Goal: Transaction & Acquisition: Purchase product/service

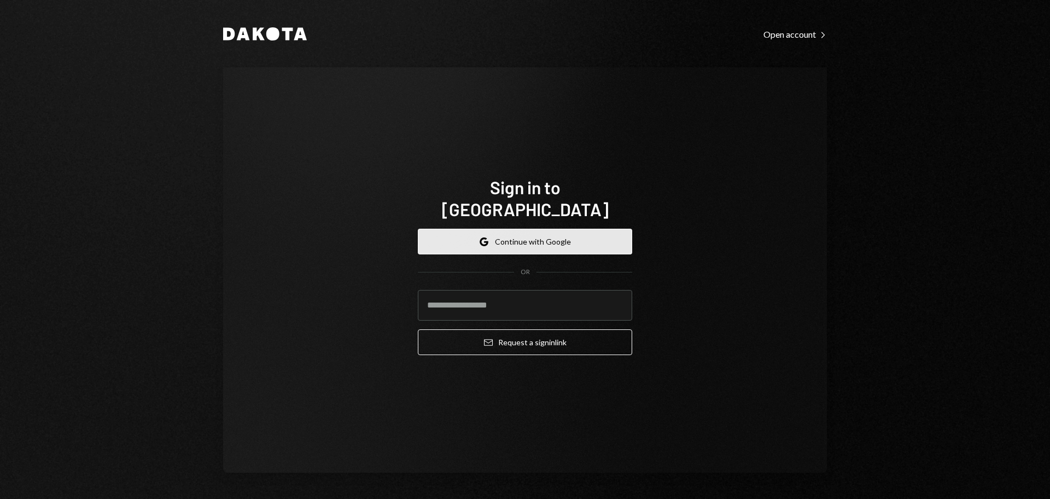
click at [521, 240] on button "Google Continue with Google" at bounding box center [525, 242] width 214 height 26
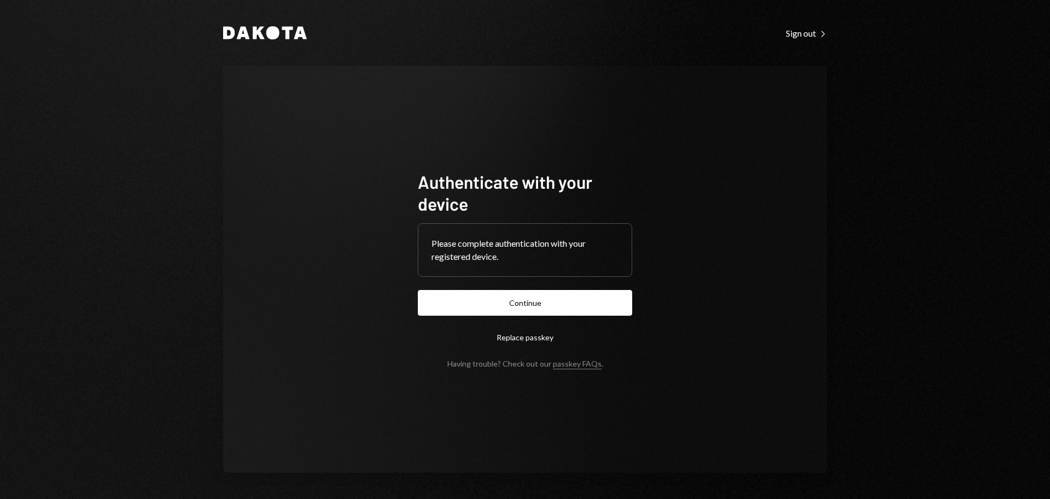
drag, startPoint x: 587, startPoint y: 296, endPoint x: 589, endPoint y: 311, distance: 14.9
click at [589, 312] on button "Continue" at bounding box center [525, 303] width 214 height 26
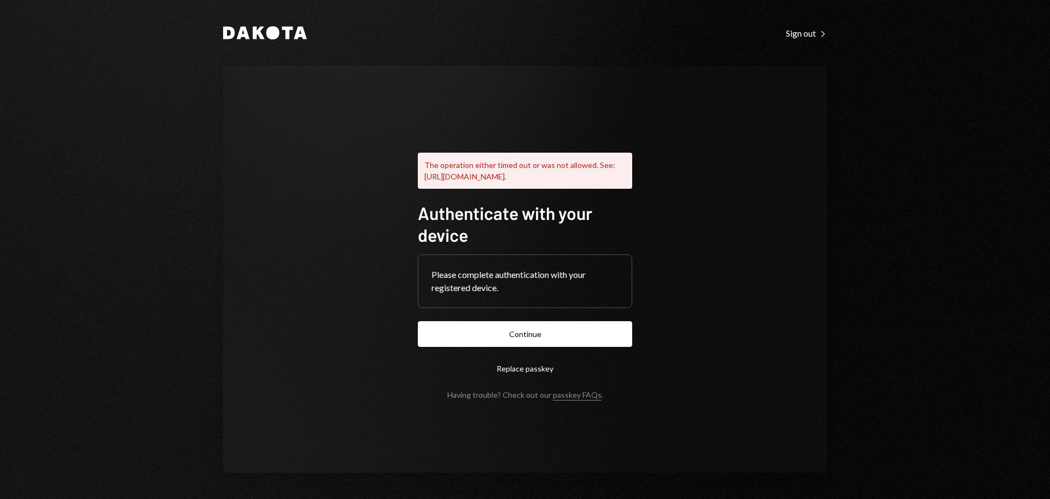
click at [537, 321] on form "Authenticate with your device Please complete authentication with your register…" at bounding box center [525, 300] width 214 height 197
click at [543, 339] on button "Continue" at bounding box center [525, 334] width 214 height 26
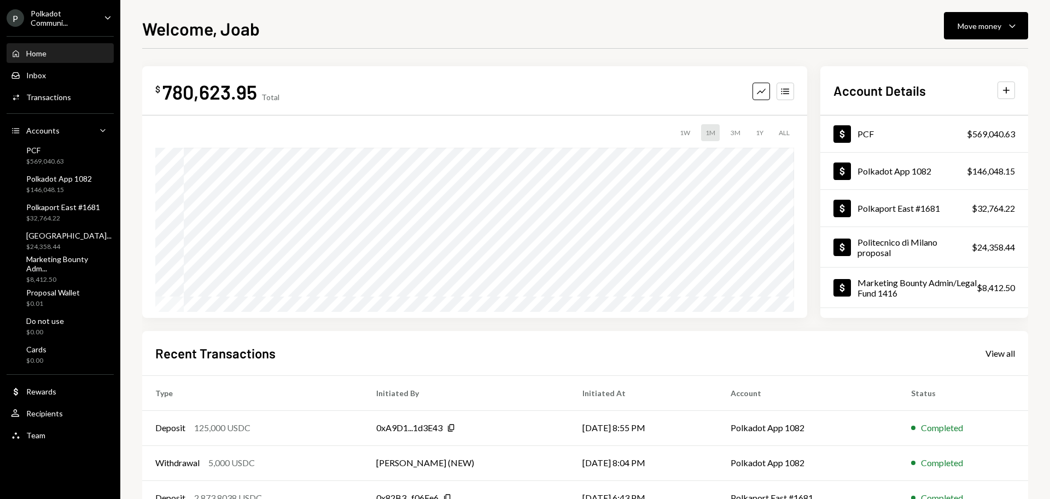
click at [49, 10] on div "Polkadot Communi..." at bounding box center [63, 18] width 65 height 19
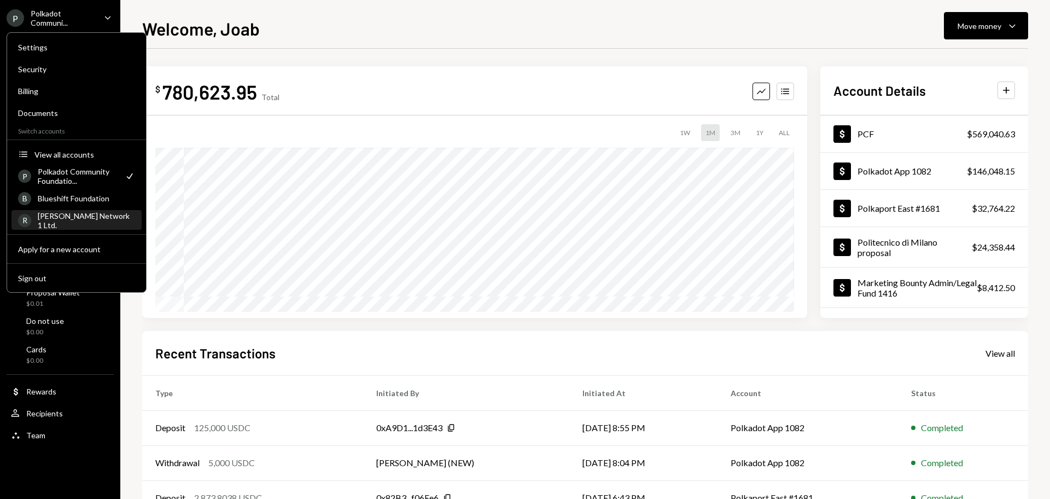
click at [75, 216] on div "Rincon Network 1 Ltd." at bounding box center [86, 220] width 97 height 19
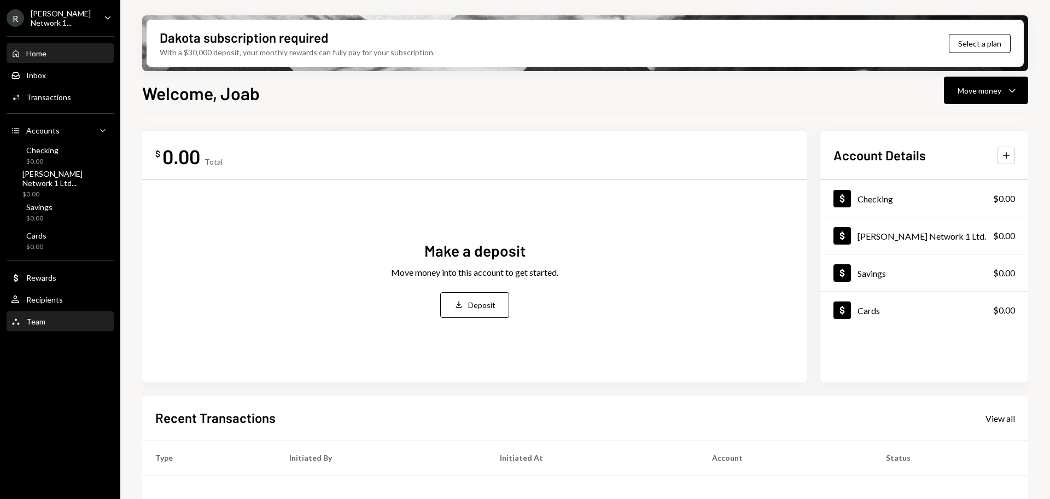
click at [36, 319] on div "Team" at bounding box center [35, 321] width 19 height 9
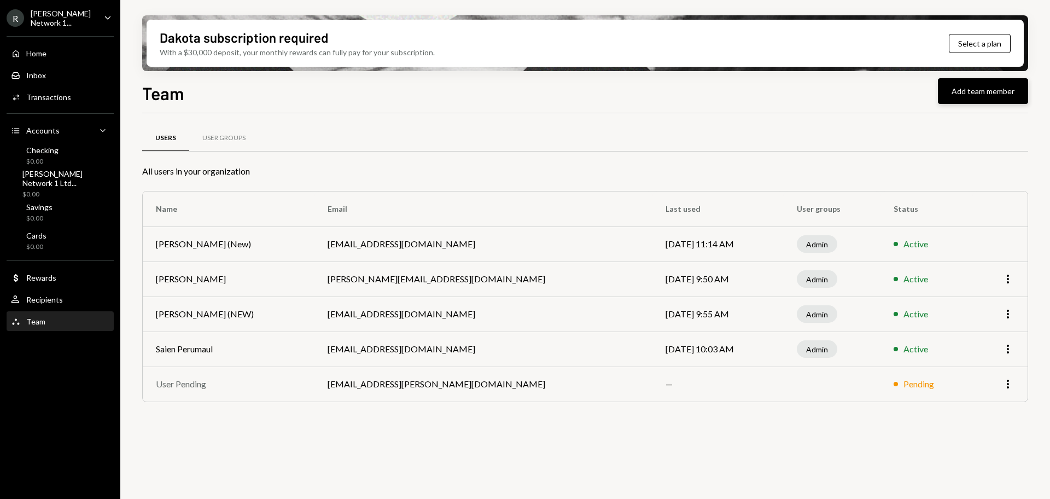
click at [990, 82] on button "Add team member" at bounding box center [983, 91] width 90 height 26
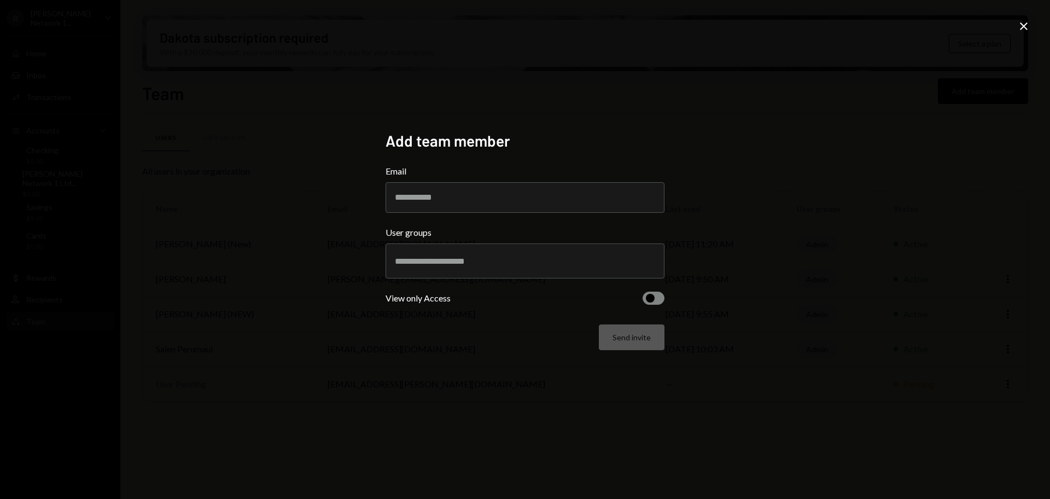
click at [138, 62] on div "Add team member Email User groups View only Access Send invite Close" at bounding box center [525, 249] width 1050 height 499
click at [534, 201] on input "Email" at bounding box center [524, 197] width 279 height 31
paste input "**********"
type input "**********"
click at [742, 270] on div "**********" at bounding box center [525, 249] width 1050 height 499
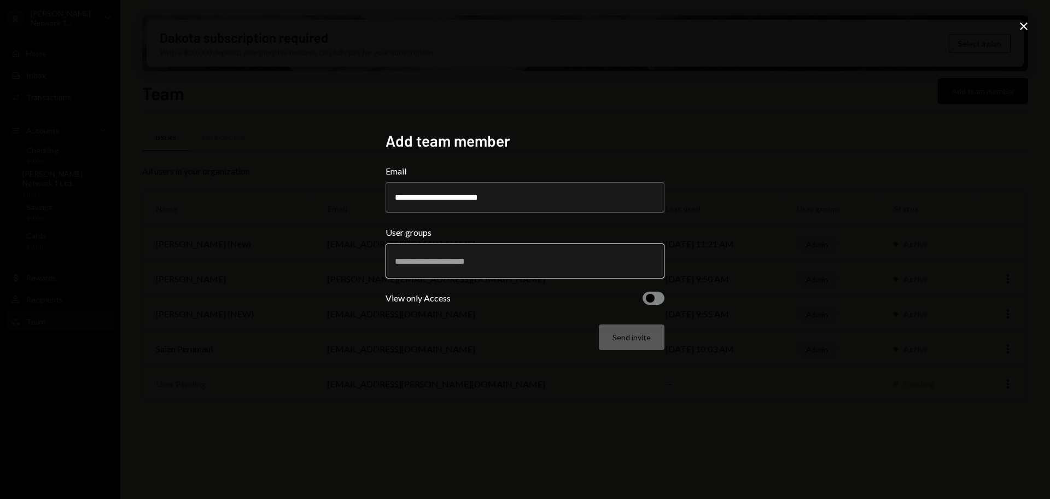
click at [407, 265] on input "text" at bounding box center [525, 261] width 260 height 10
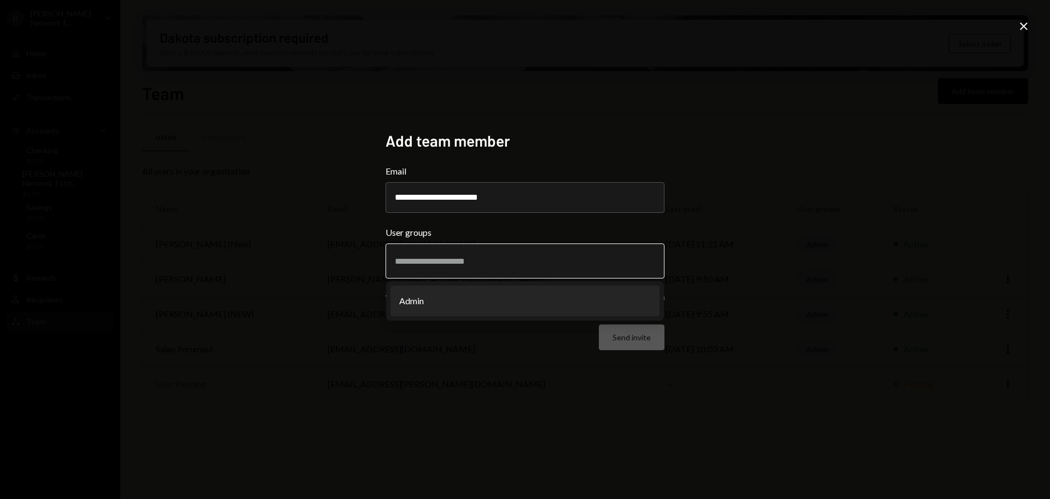
click at [424, 293] on li "Admin" at bounding box center [524, 300] width 269 height 31
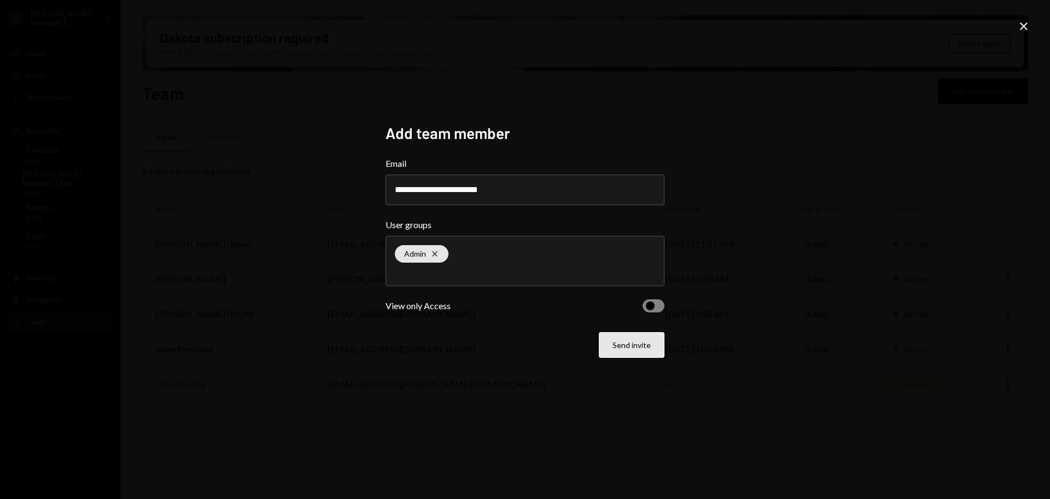
click at [639, 343] on button "Send invite" at bounding box center [632, 345] width 66 height 26
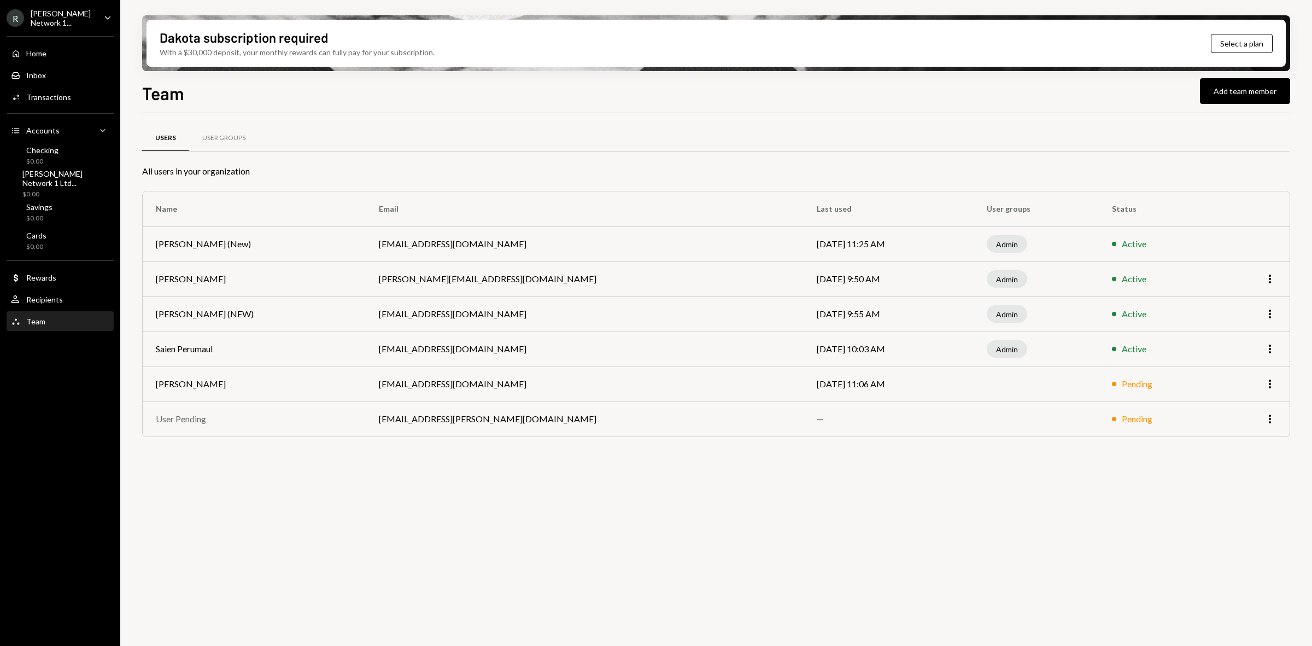
click at [49, 25] on div "Rincon Network 1..." at bounding box center [63, 18] width 65 height 19
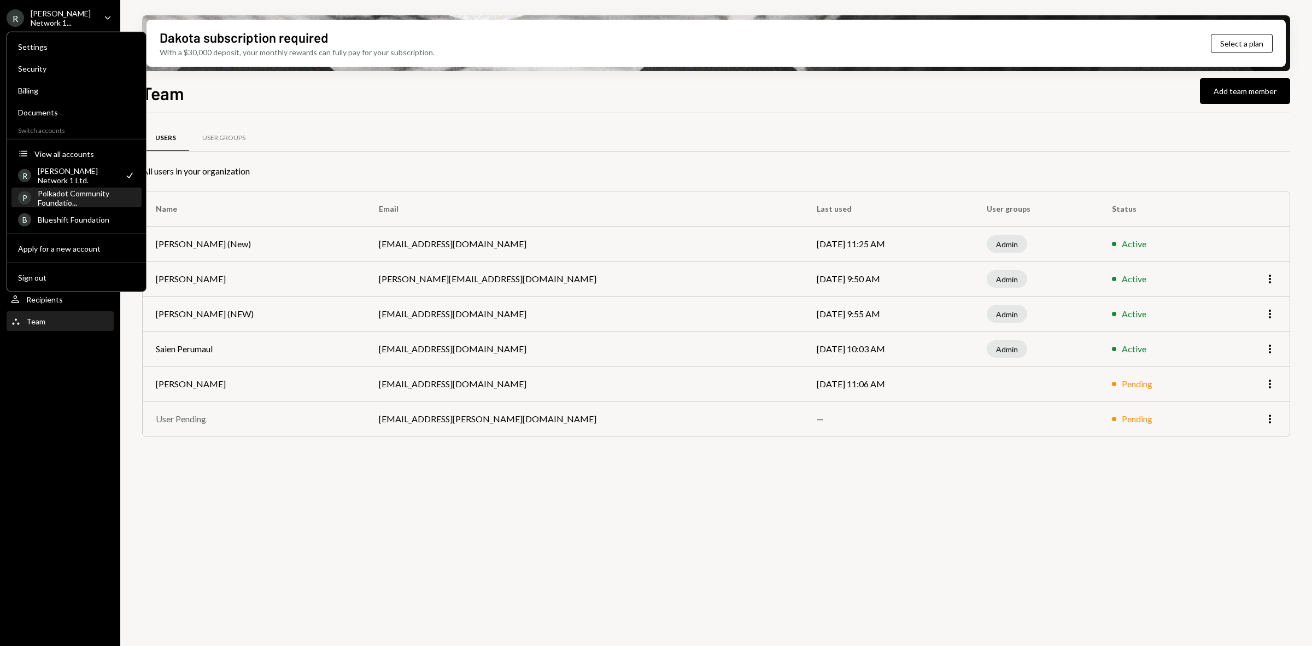
click at [62, 196] on div "Polkadot Community Foundatio..." at bounding box center [86, 197] width 97 height 19
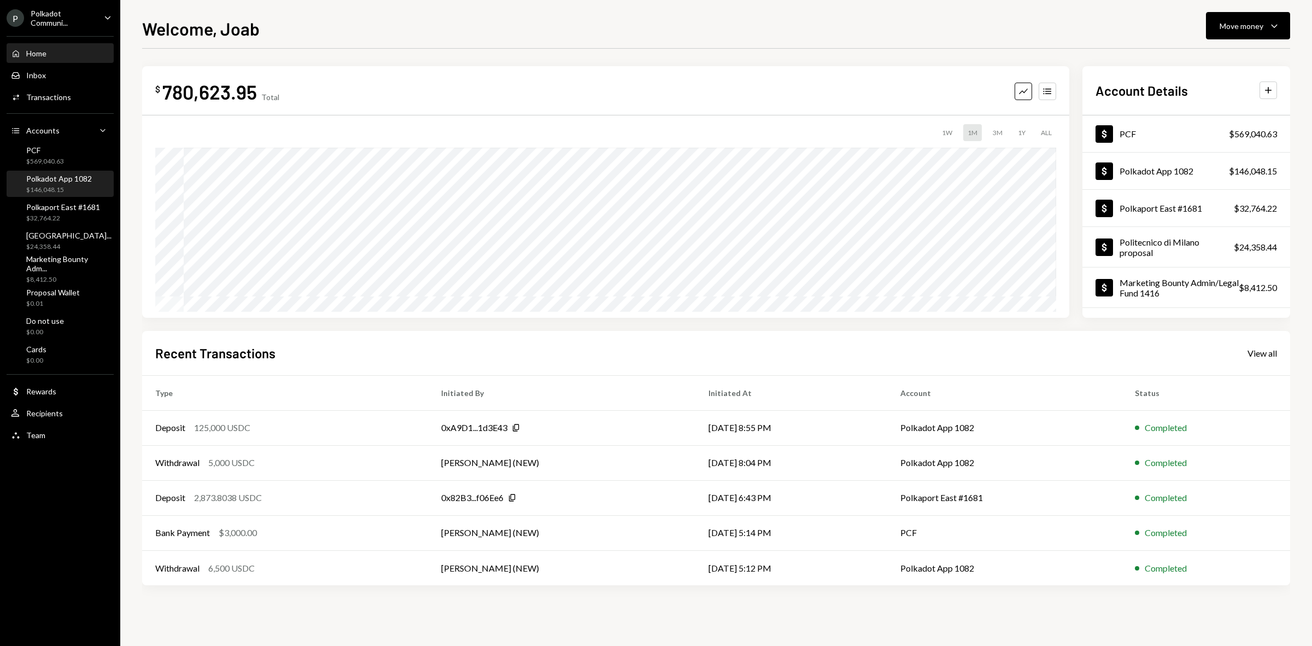
click at [55, 175] on div "Polkadot App 1082" at bounding box center [59, 178] width 66 height 9
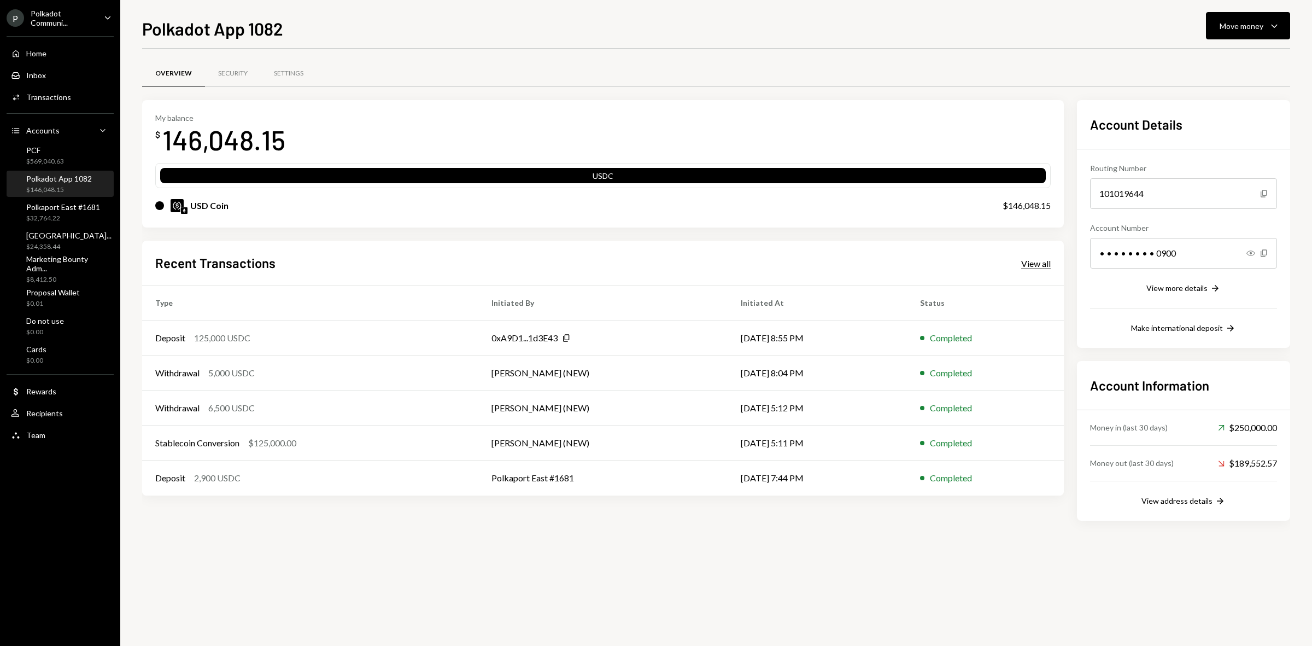
click at [1029, 261] on div "View all" at bounding box center [1036, 263] width 30 height 11
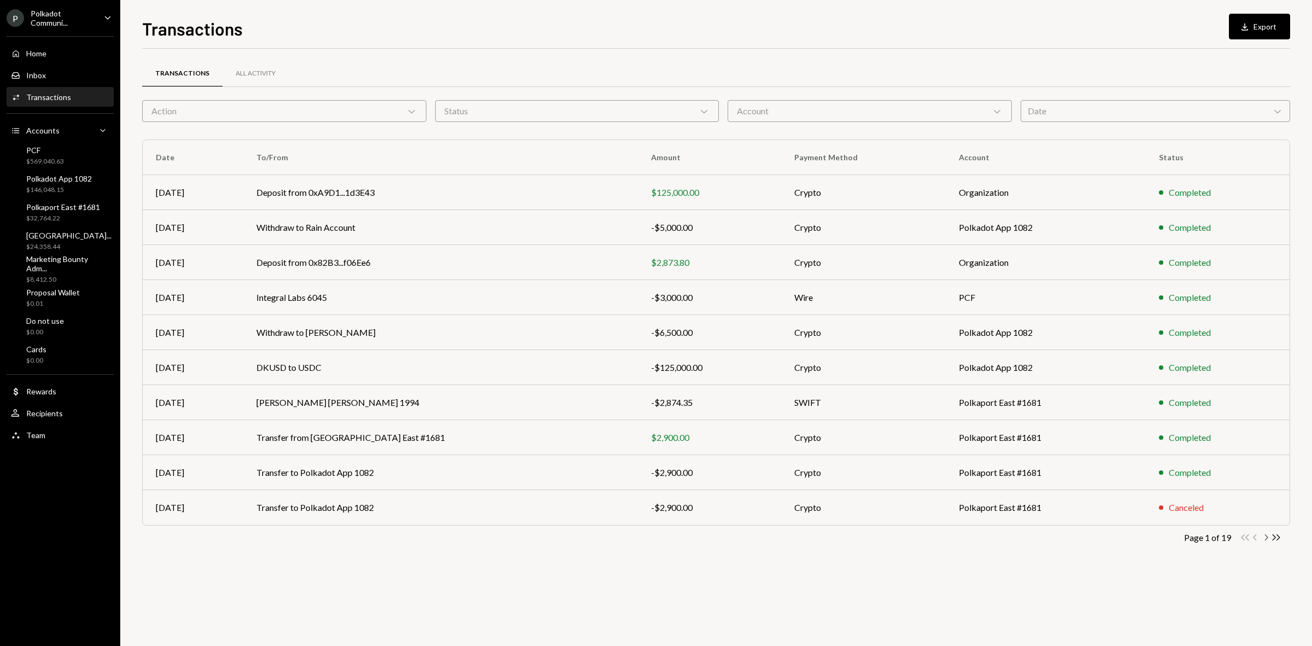
click at [1049, 498] on icon "Chevron Right" at bounding box center [1266, 537] width 10 height 10
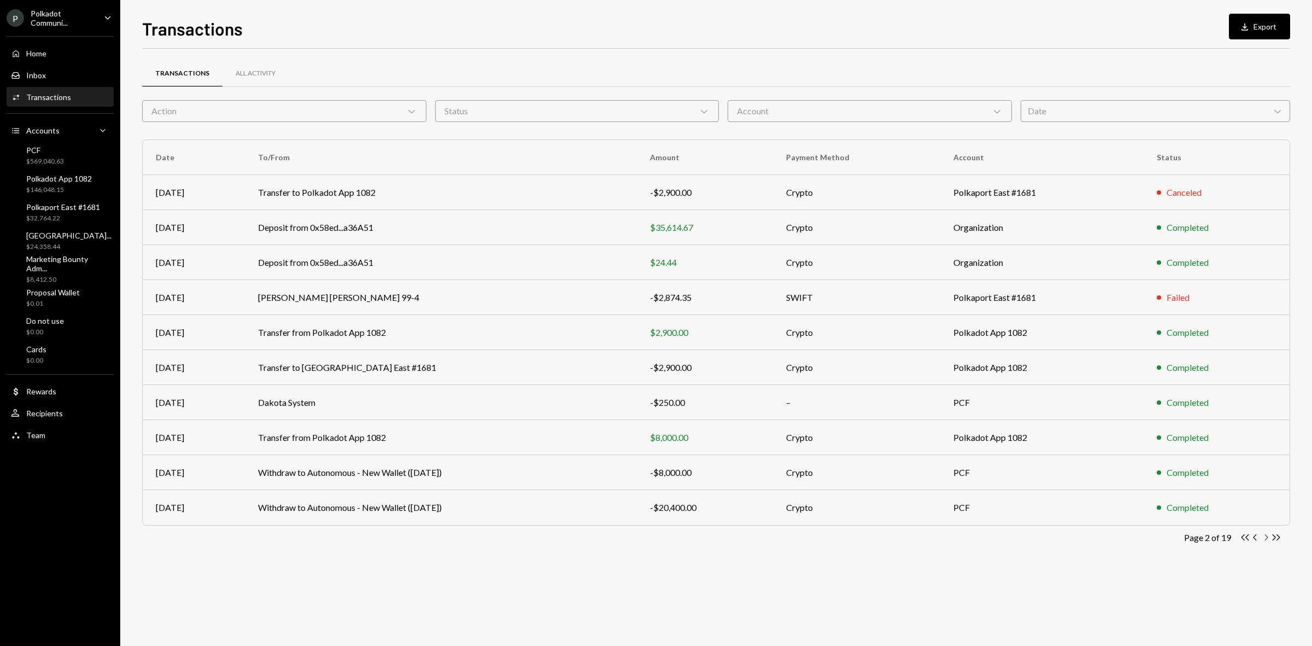
click at [1049, 498] on icon "Chevron Right" at bounding box center [1266, 537] width 10 height 10
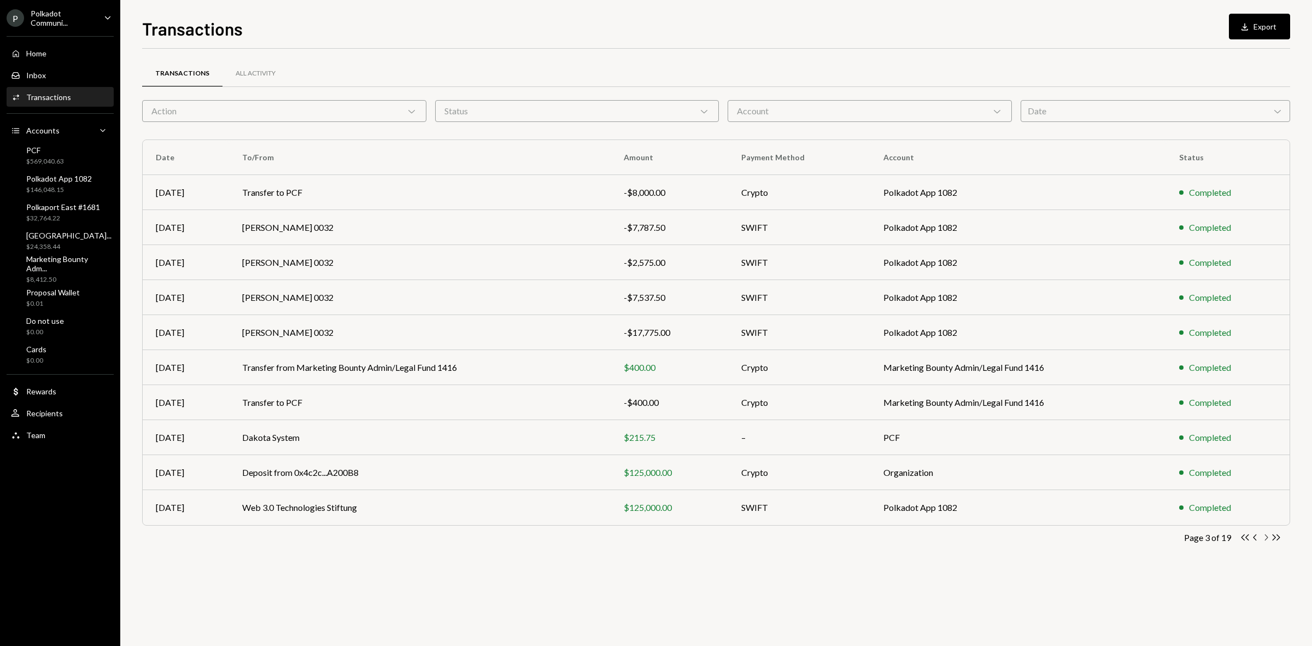
click at [1049, 498] on icon "Chevron Right" at bounding box center [1266, 537] width 10 height 10
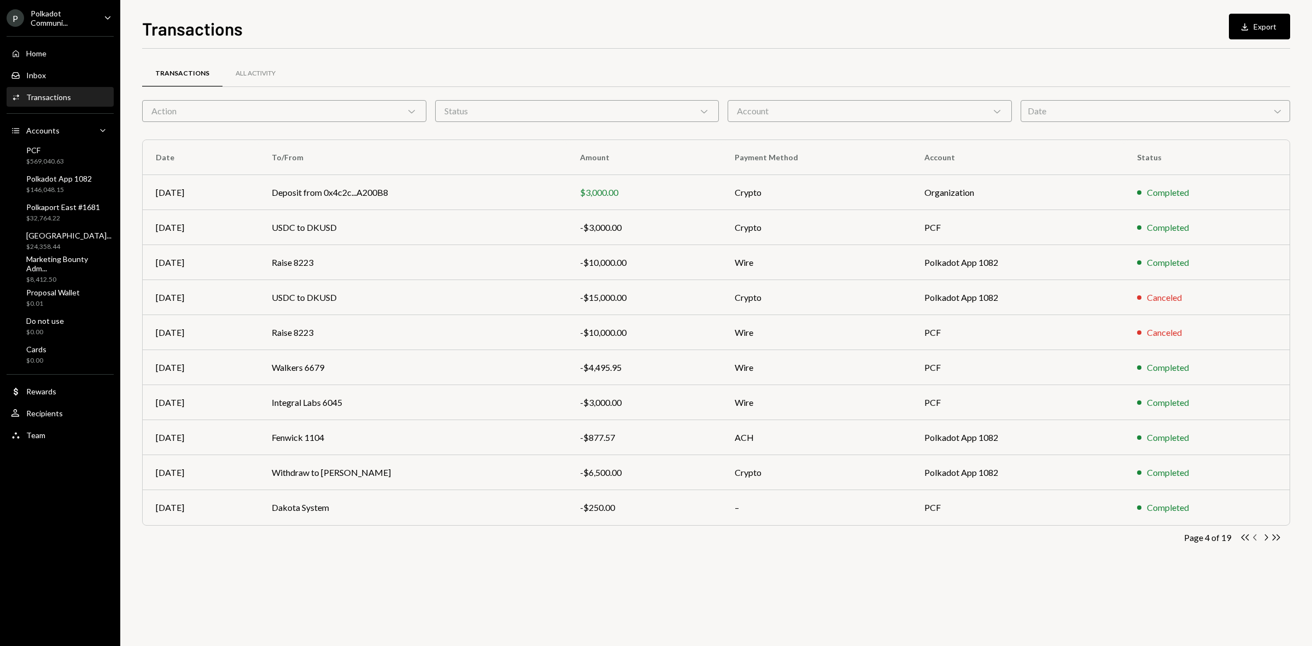
click at [1049, 498] on icon "Chevron Left" at bounding box center [1255, 537] width 10 height 10
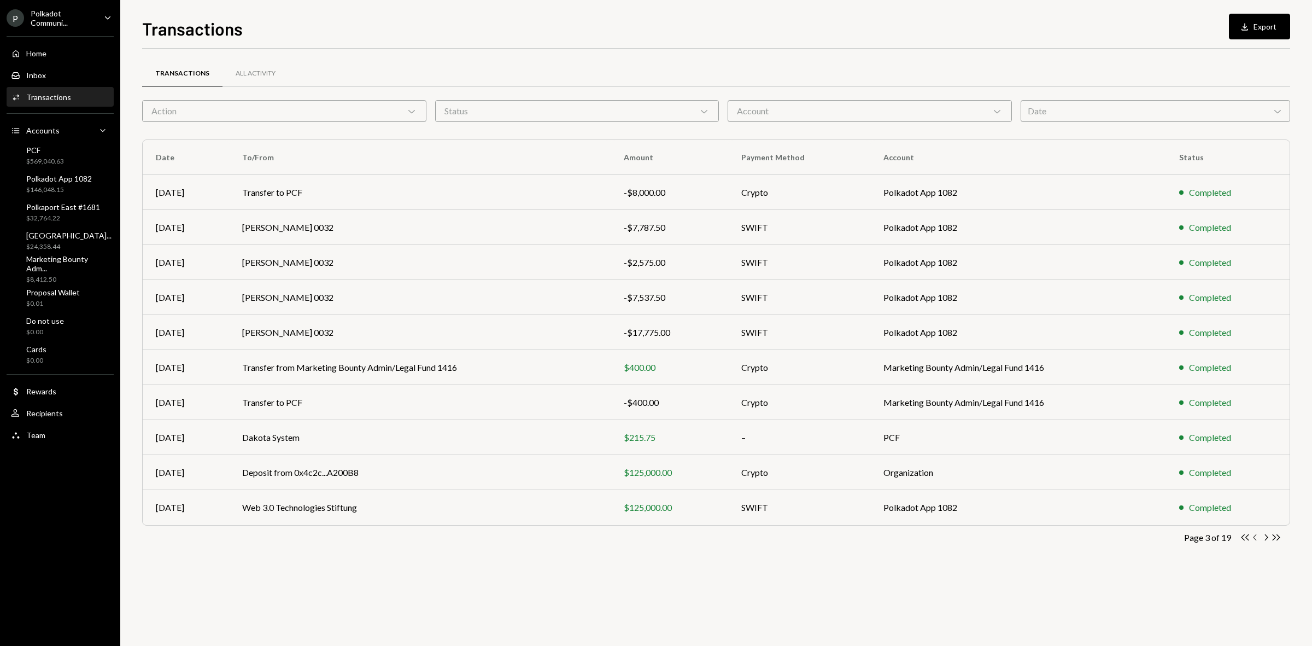
click at [1049, 498] on icon "Chevron Left" at bounding box center [1255, 537] width 10 height 10
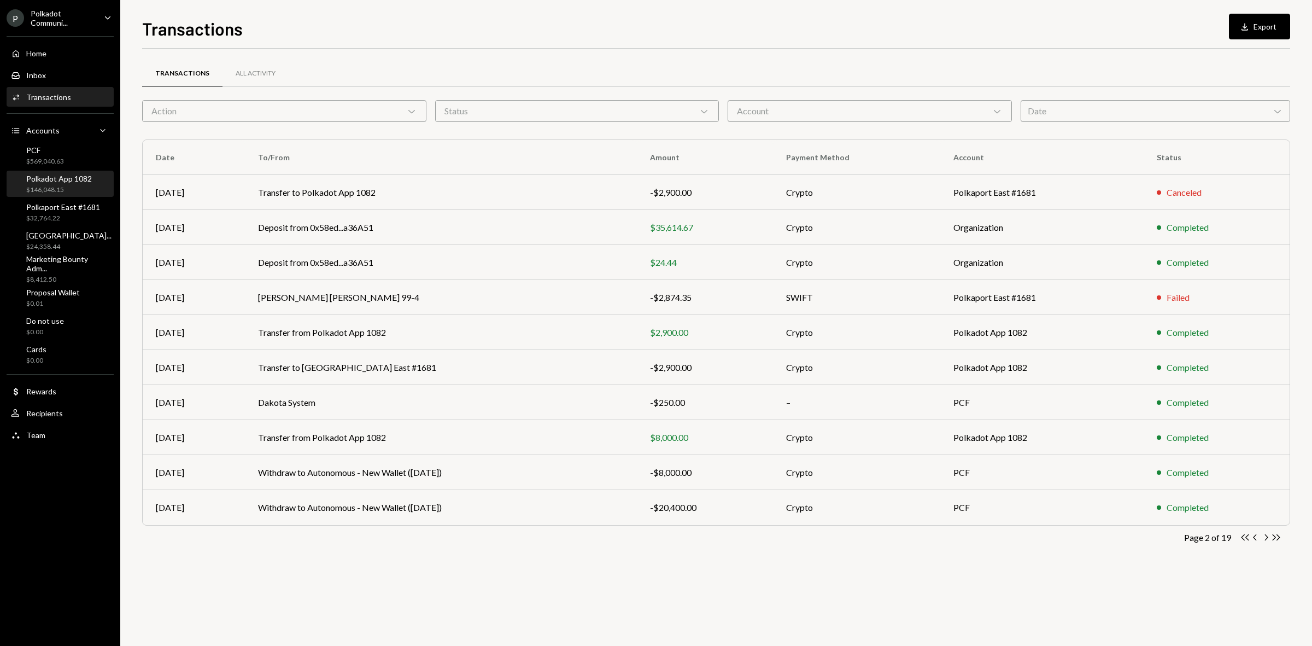
click at [47, 185] on div "$146,048.15" at bounding box center [59, 189] width 66 height 9
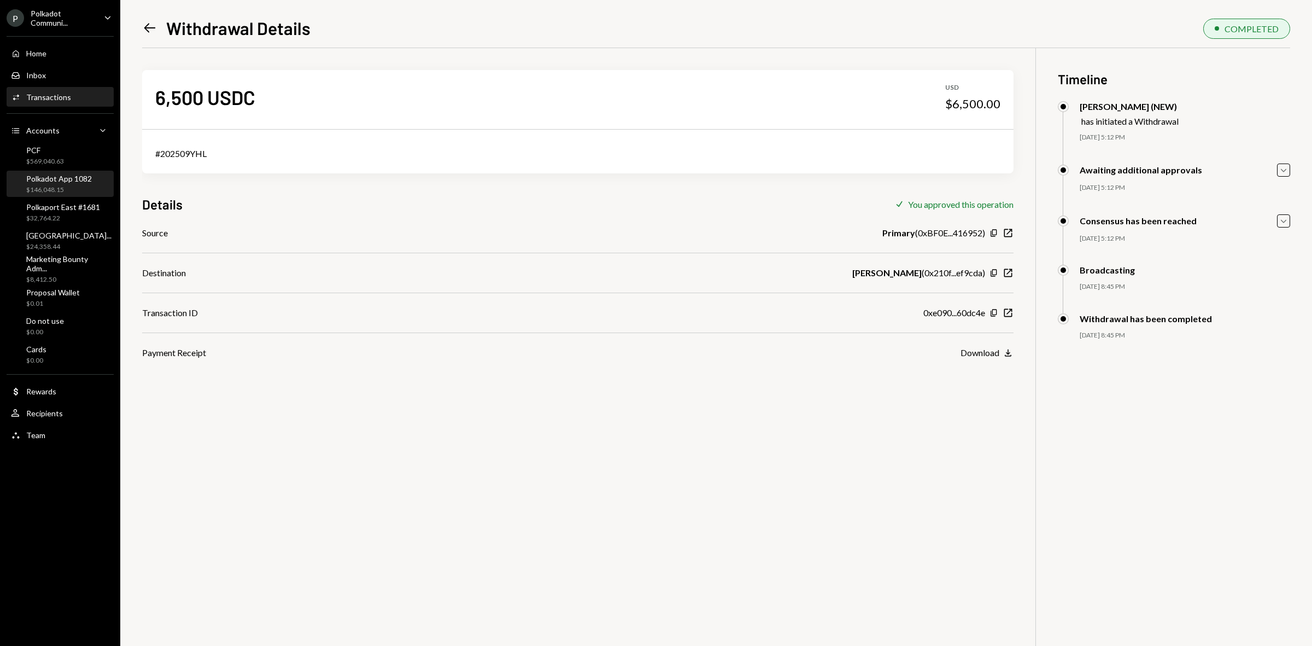
click at [65, 186] on div "$146,048.15" at bounding box center [59, 189] width 66 height 9
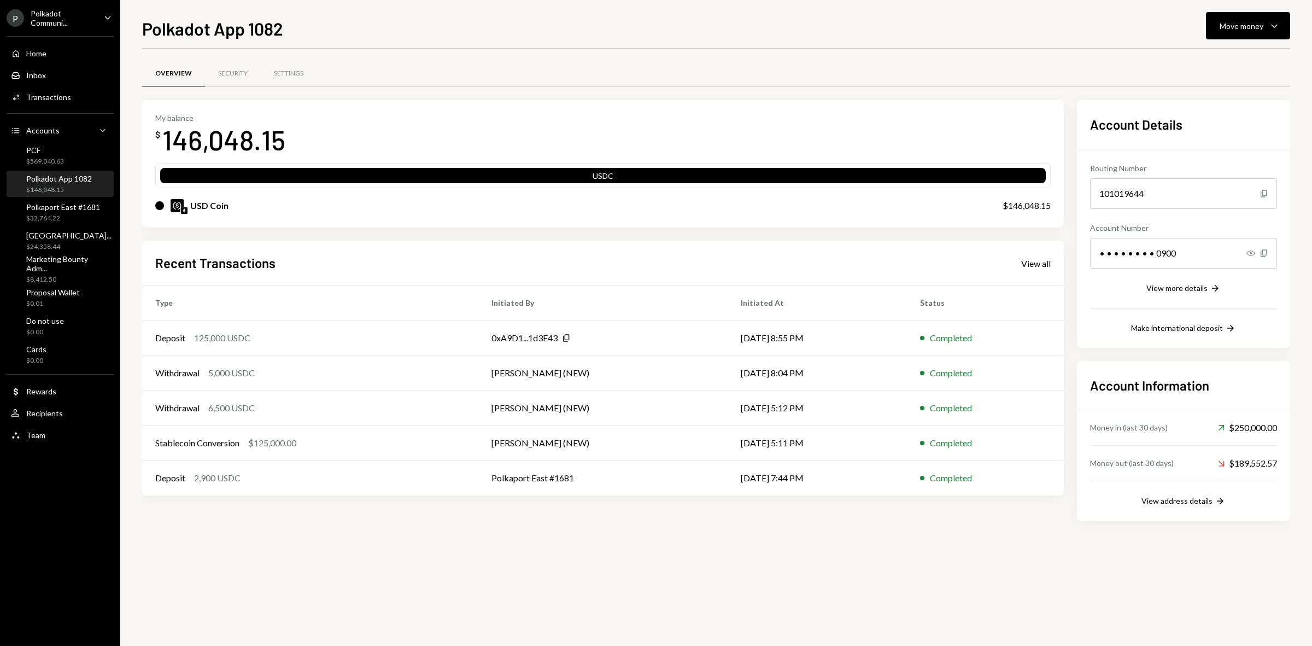
click at [73, 185] on div "$146,048.15" at bounding box center [59, 189] width 66 height 9
click at [1250, 34] on button "Move money Caret Down" at bounding box center [1248, 25] width 84 height 27
click at [1226, 55] on div "Send" at bounding box center [1239, 59] width 80 height 11
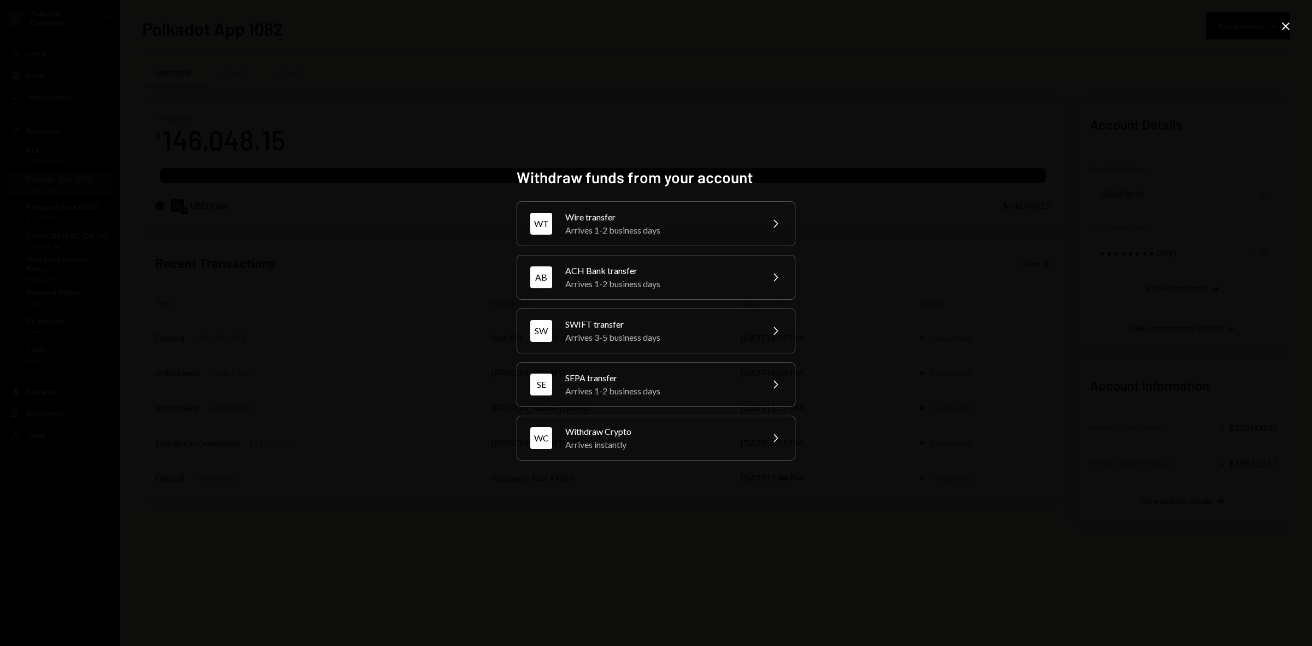
click at [1285, 21] on icon "Close" at bounding box center [1285, 26] width 13 height 13
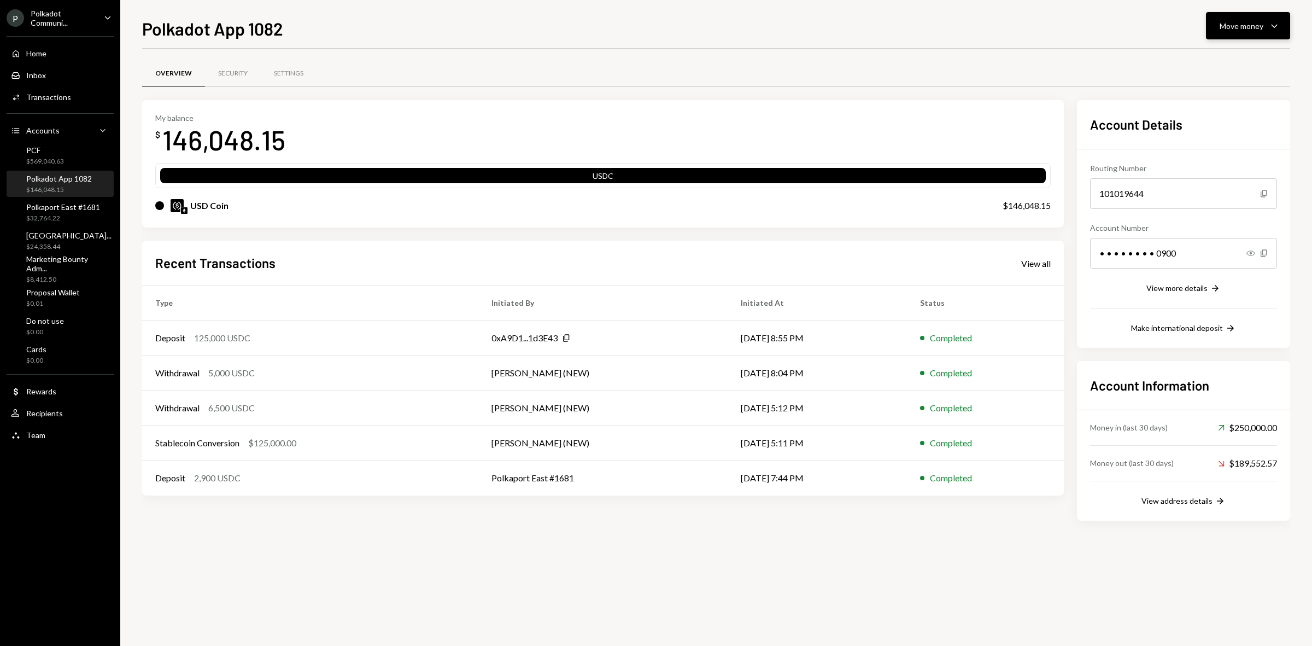
click at [1248, 15] on button "Move money Caret Down" at bounding box center [1248, 25] width 84 height 27
click at [1043, 262] on div "View all" at bounding box center [1036, 263] width 30 height 11
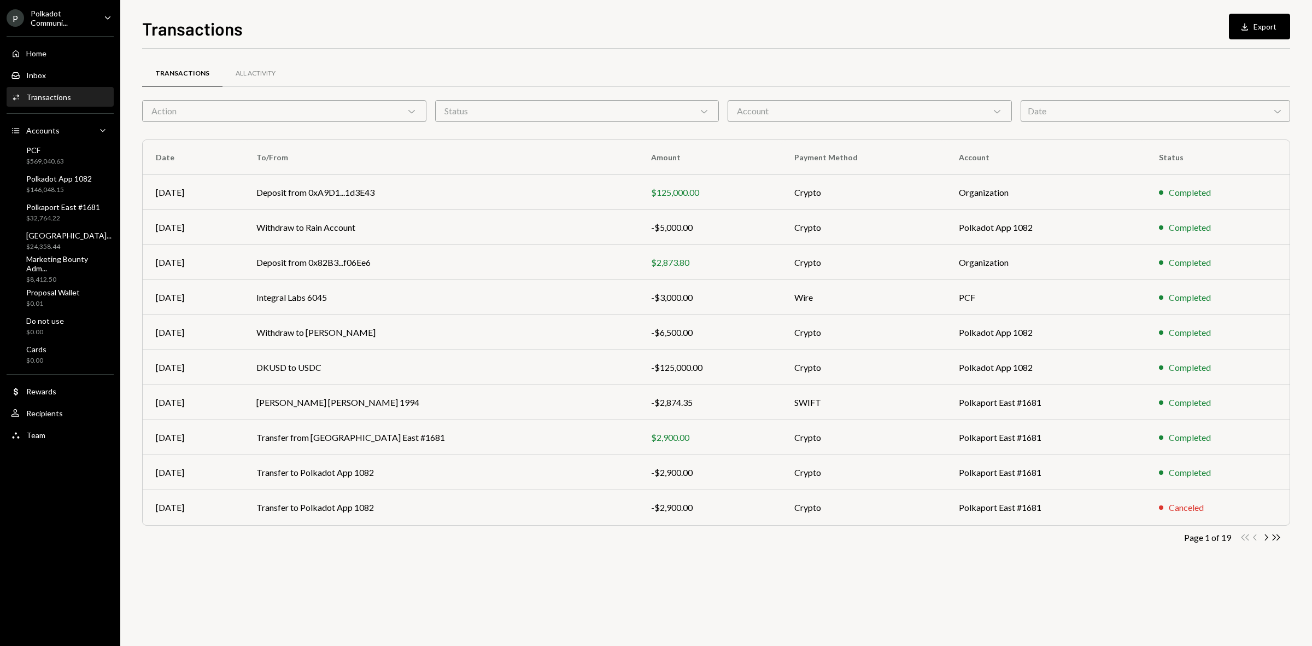
click at [955, 119] on div "Account Chevron Down" at bounding box center [870, 111] width 284 height 22
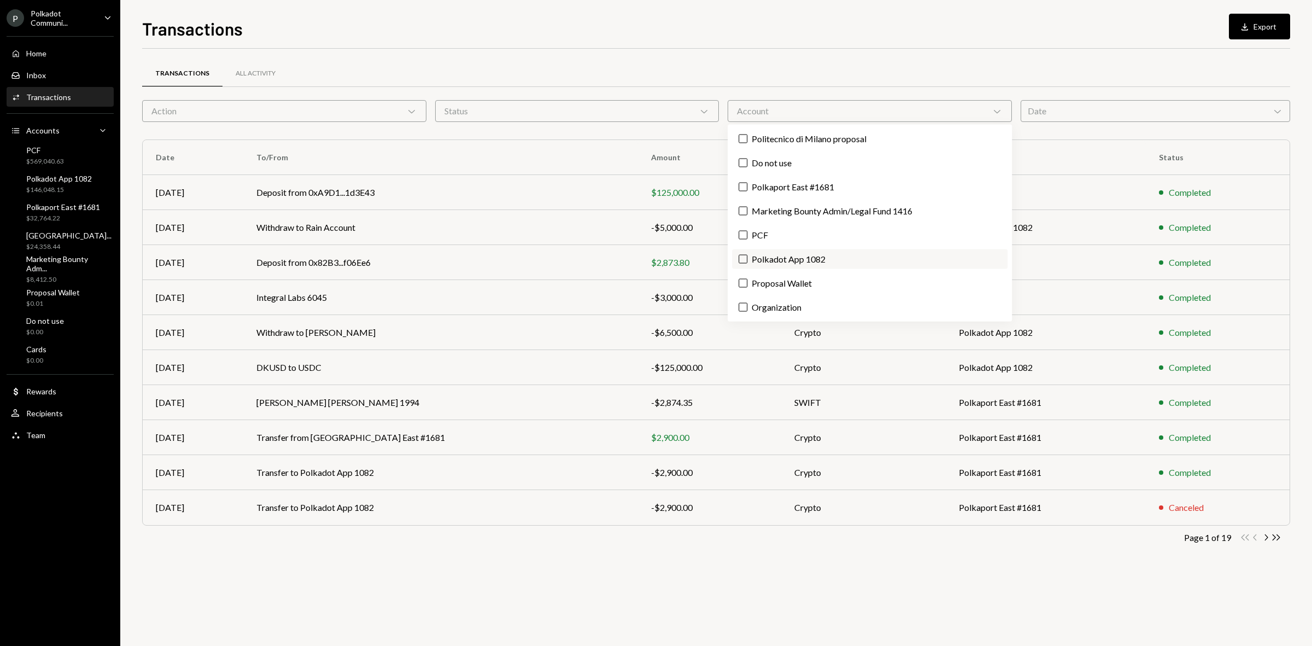
click at [803, 266] on label "Polkadot App 1082" at bounding box center [870, 259] width 276 height 20
click at [747, 264] on button "Polkadot App 1082" at bounding box center [743, 259] width 9 height 9
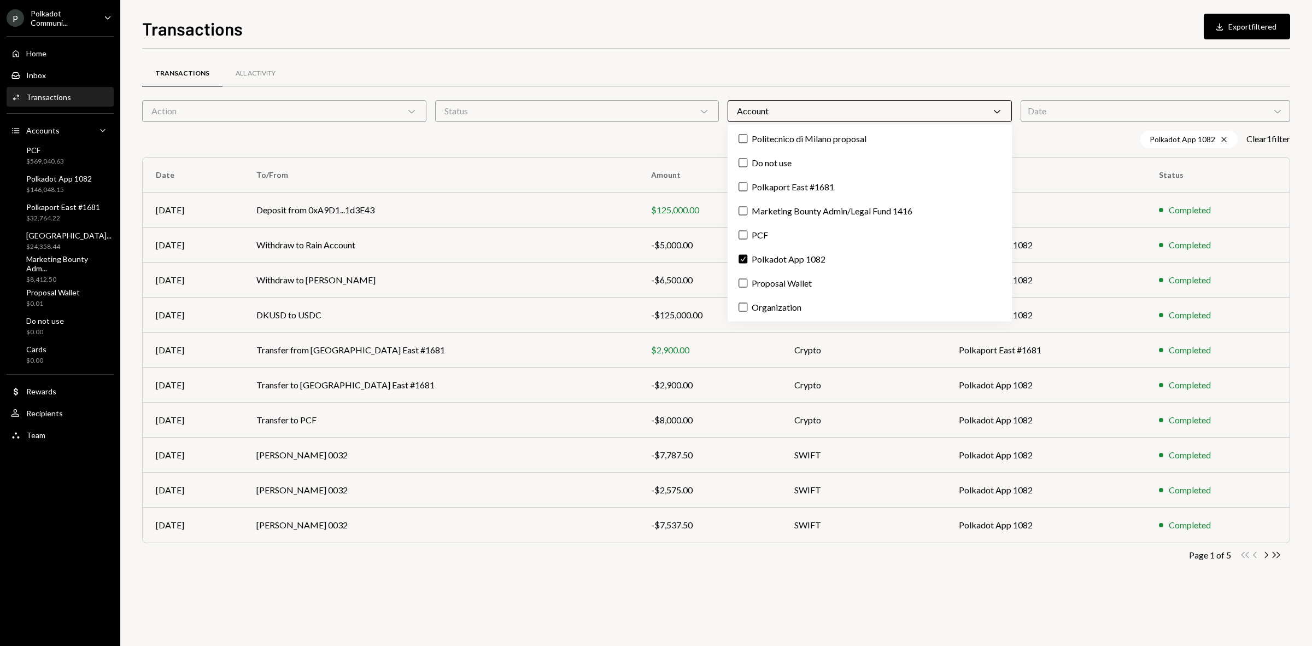
click at [719, 607] on div "Transactions All Activity Action Chevron Down Status Chevron Down Account Chevr…" at bounding box center [716, 347] width 1148 height 597
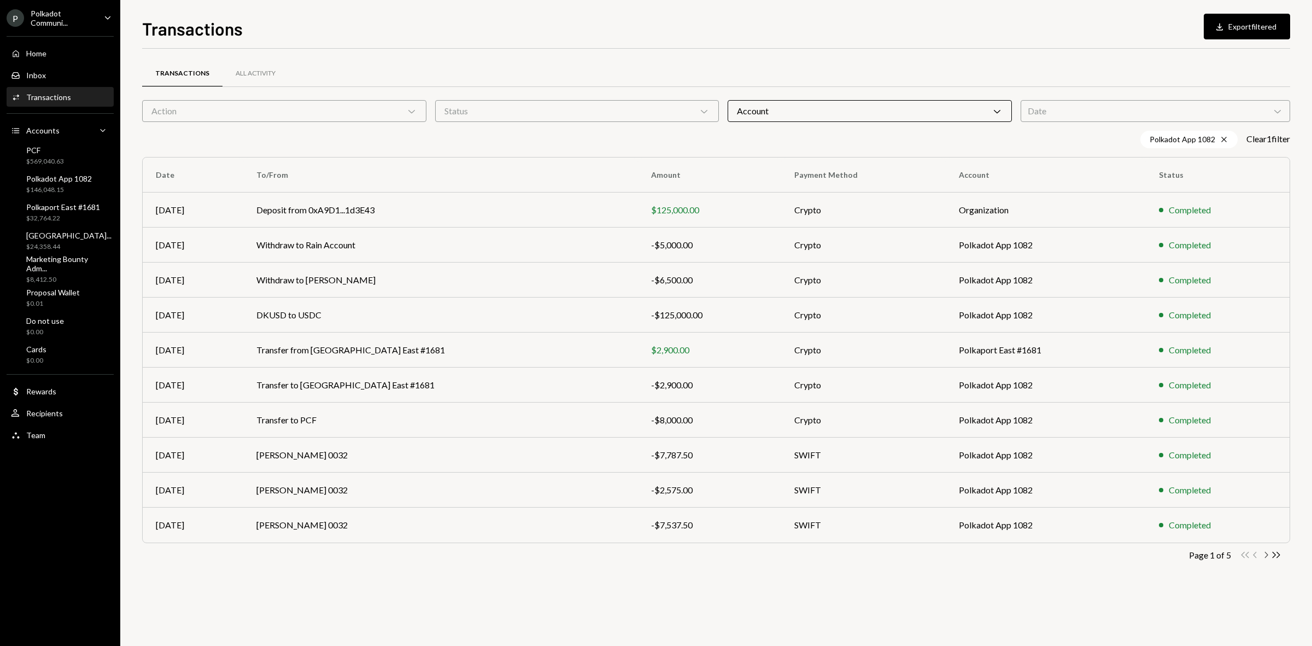
click at [1267, 556] on icon "button" at bounding box center [1266, 555] width 3 height 6
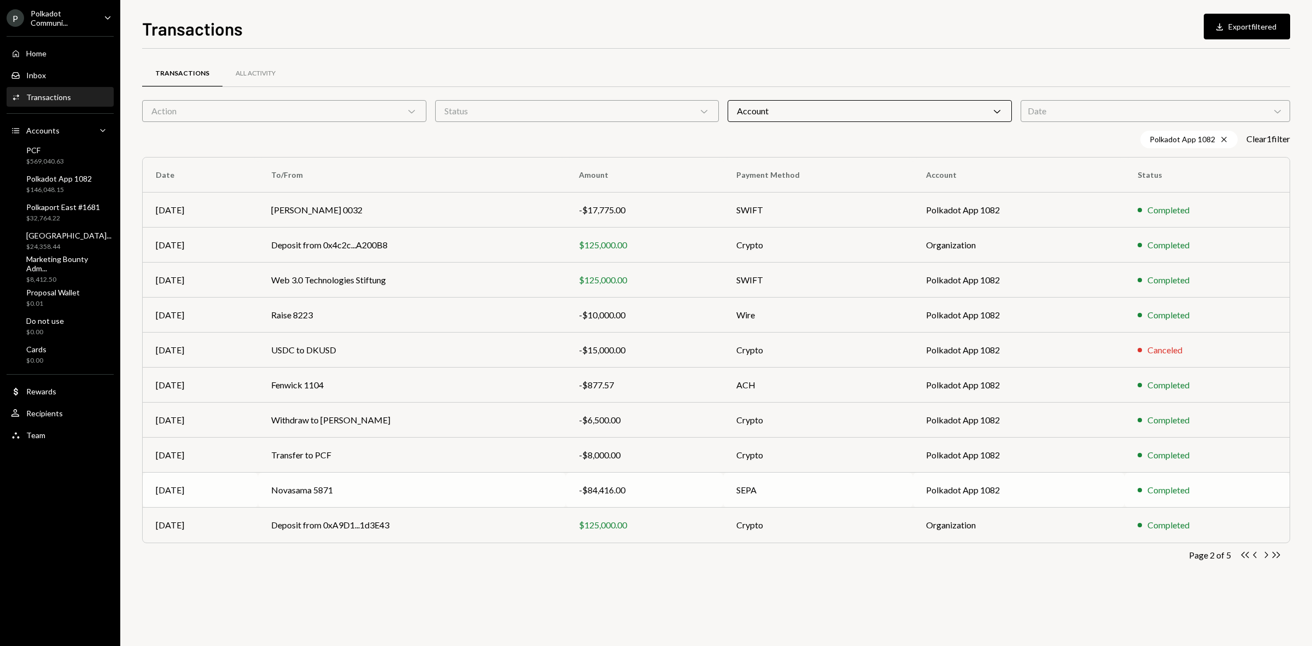
click at [304, 488] on td "Novasama 5871" at bounding box center [412, 489] width 308 height 35
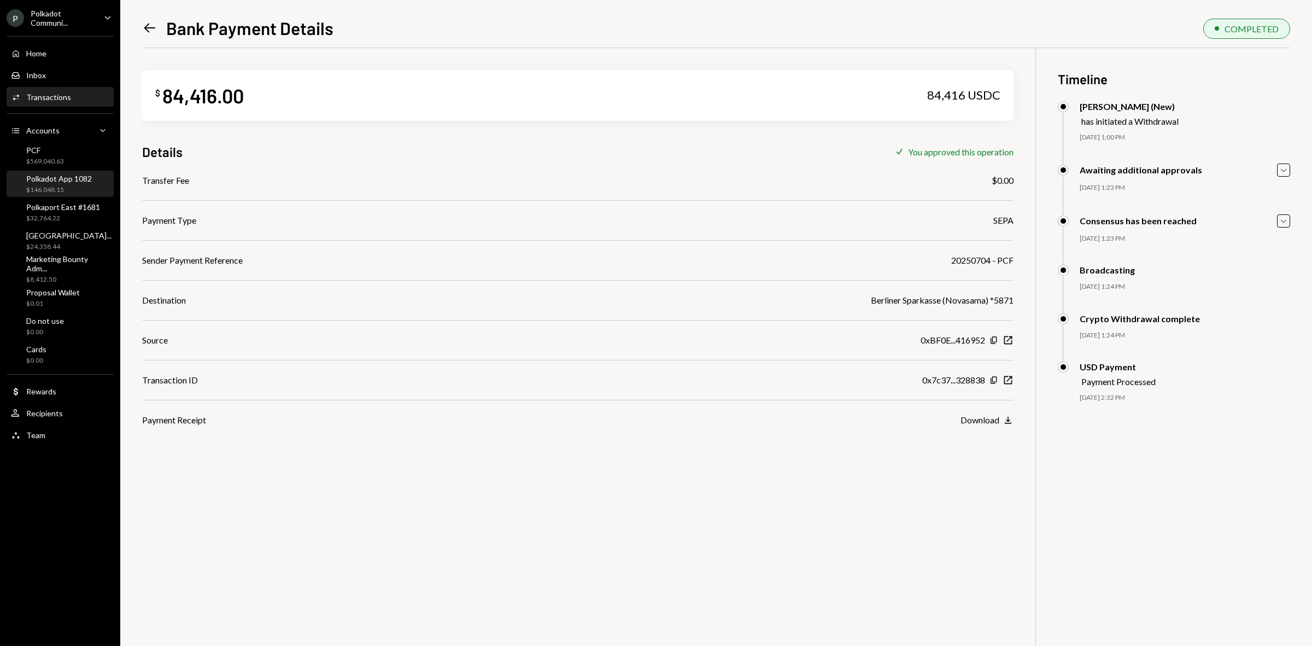
click at [54, 175] on div "Polkadot App 1082" at bounding box center [59, 178] width 66 height 9
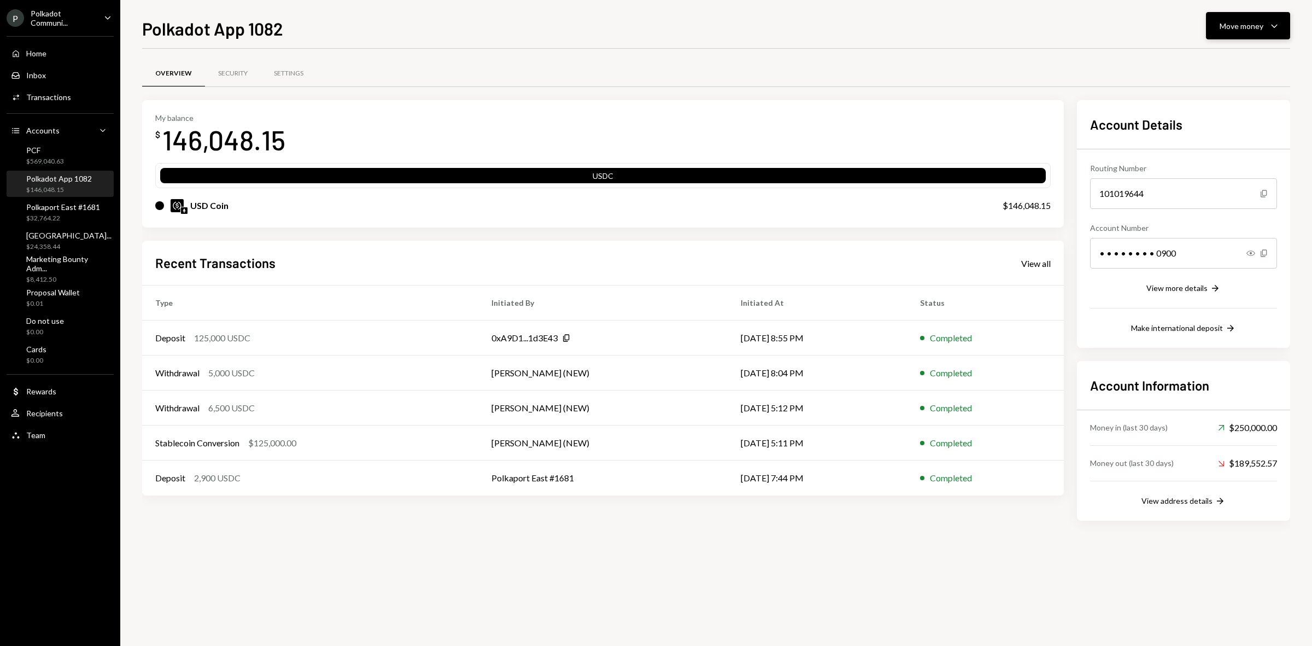
click at [1228, 23] on div "Move money" at bounding box center [1242, 25] width 44 height 11
click at [1209, 63] on div "Send" at bounding box center [1239, 59] width 80 height 11
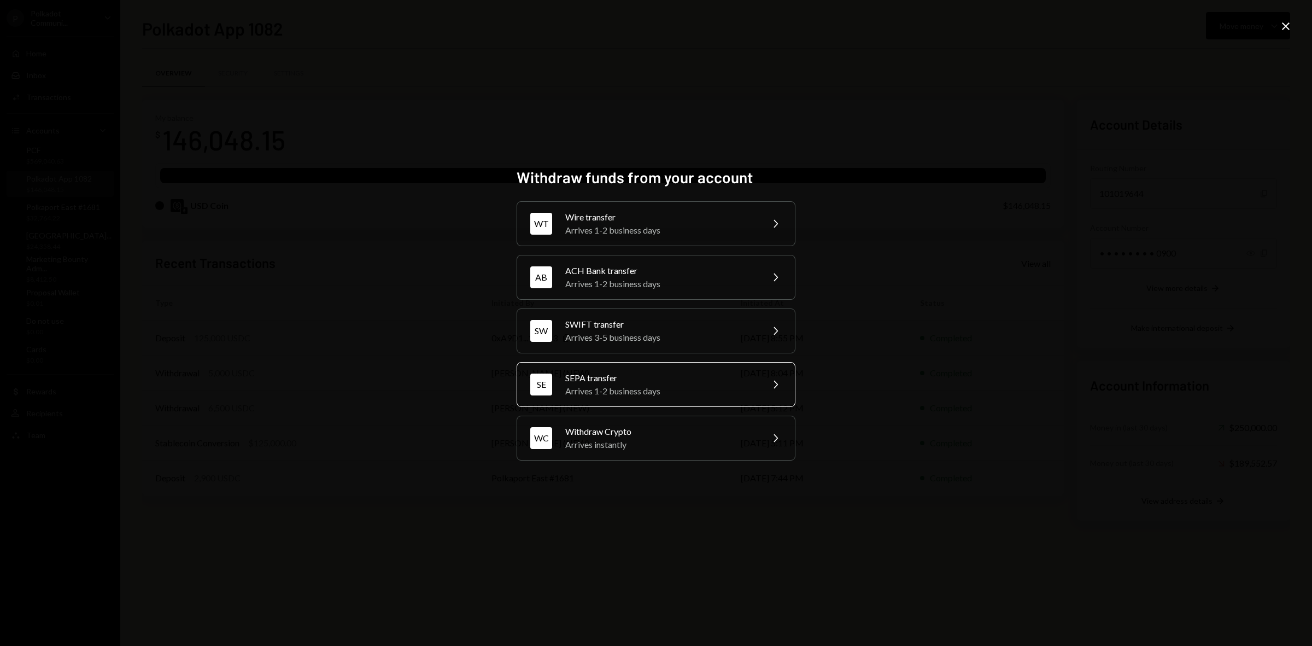
click at [565, 387] on div "Arrives 1-2 business days" at bounding box center [660, 390] width 190 height 13
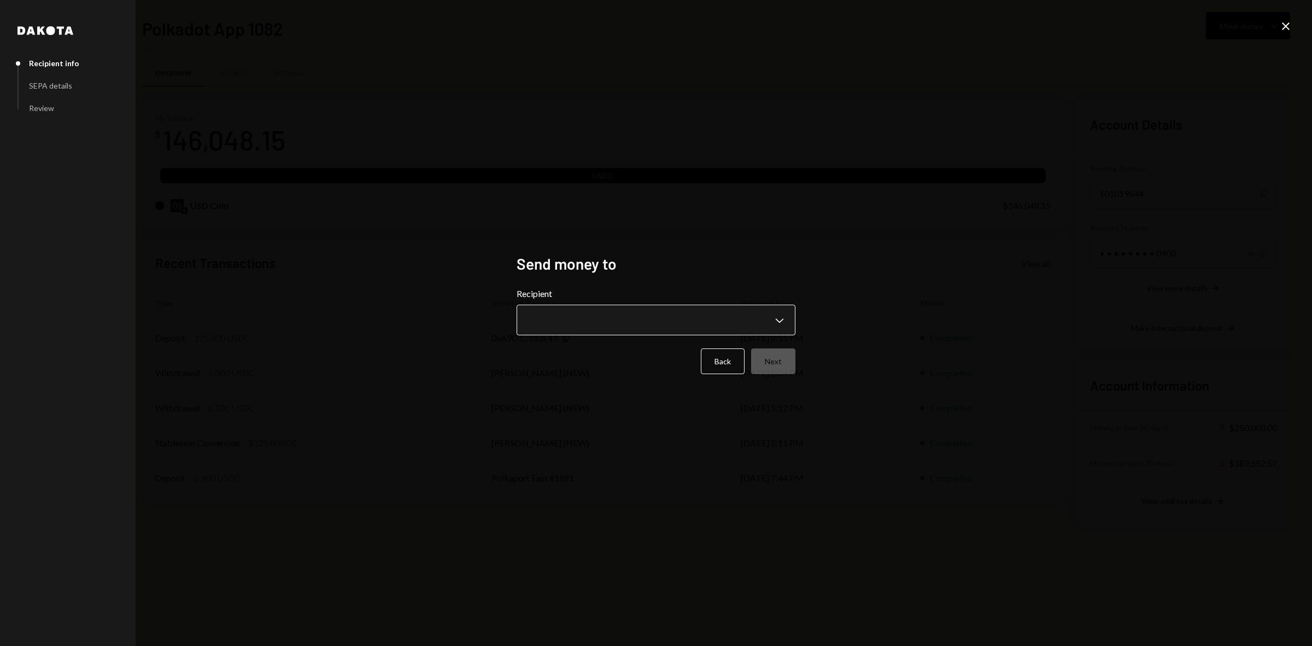
click at [575, 307] on body "P Polkadot Communi... Caret Down Home Home Inbox Inbox Activities Transactions …" at bounding box center [656, 323] width 1312 height 646
select select "**********"
click at [764, 354] on button "Next" at bounding box center [773, 361] width 44 height 26
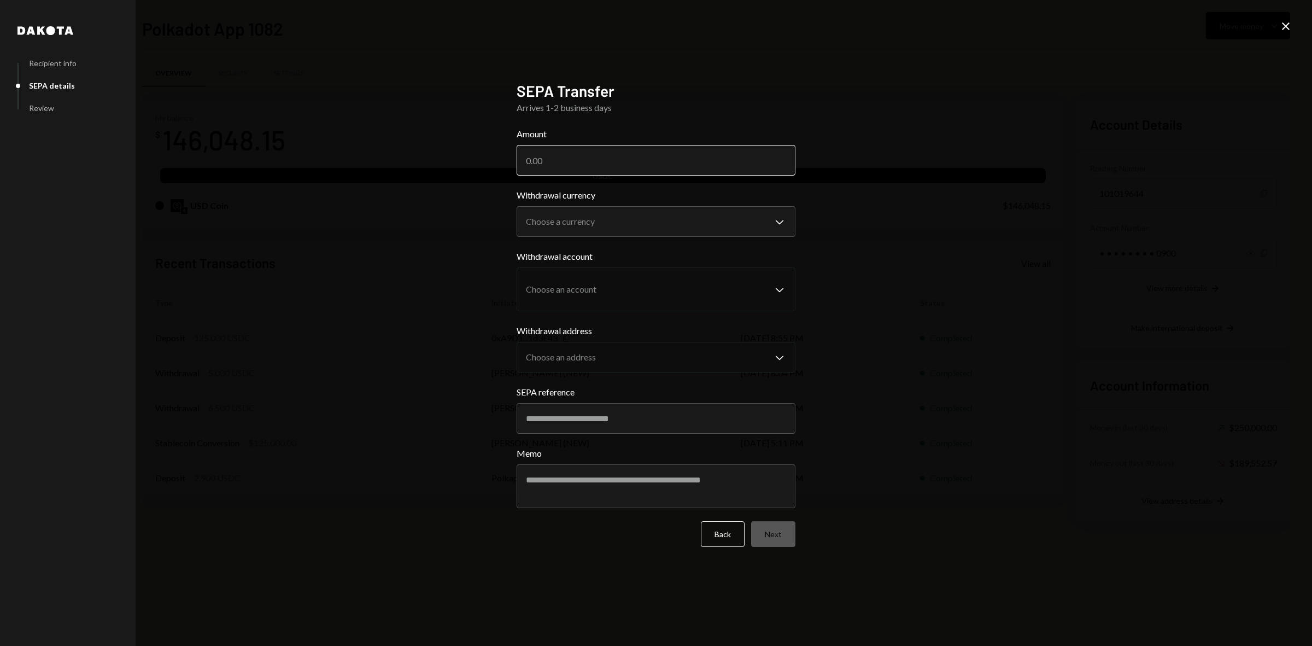
click at [647, 148] on input "Amount" at bounding box center [656, 160] width 279 height 31
click at [643, 227] on body "P Polkadot Communi... Caret Down Home Home Inbox Inbox Activities Transactions …" at bounding box center [656, 323] width 1312 height 646
click at [1284, 30] on icon "Close" at bounding box center [1285, 26] width 13 height 13
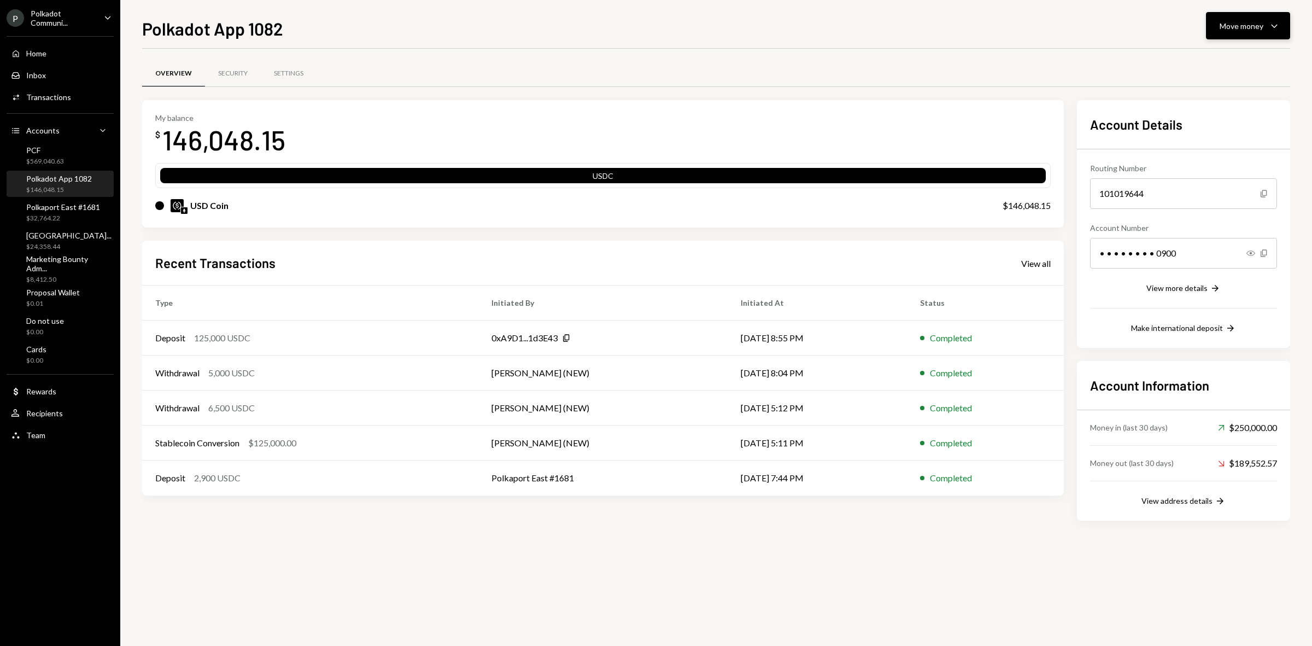
click at [1236, 38] on button "Move money Caret Down" at bounding box center [1248, 25] width 84 height 27
click at [1225, 61] on div "Send" at bounding box center [1239, 59] width 80 height 11
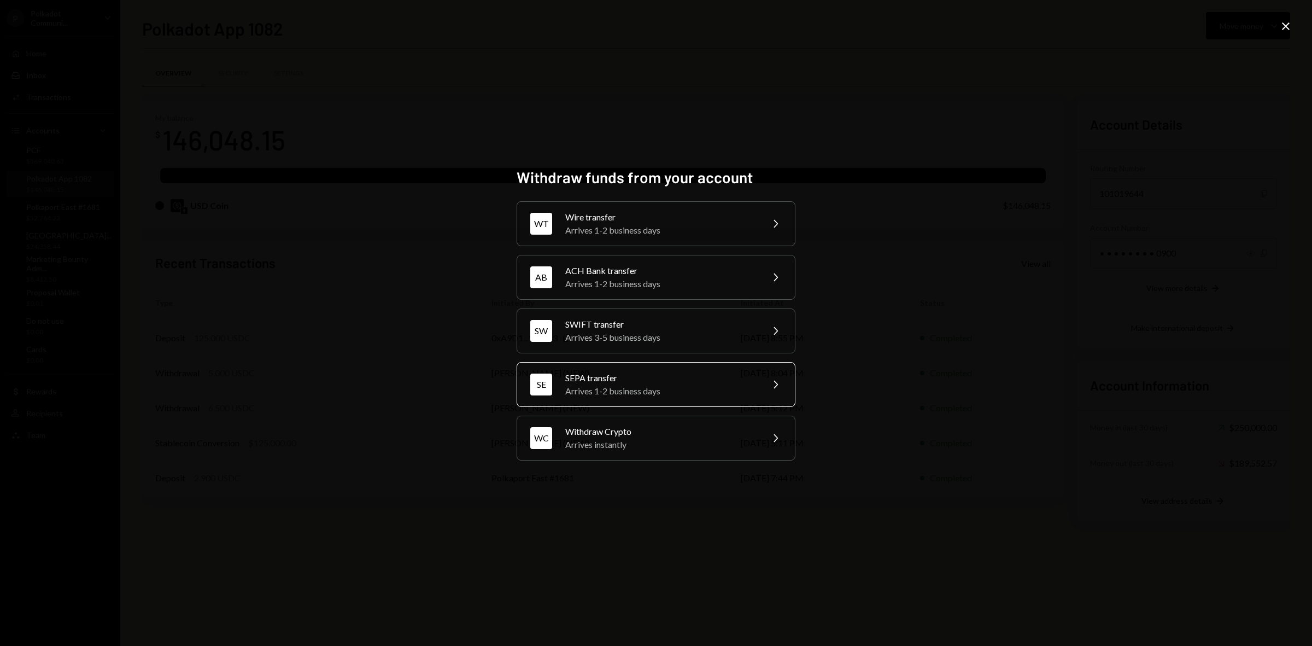
click at [623, 382] on div "SEPA transfer" at bounding box center [660, 377] width 190 height 13
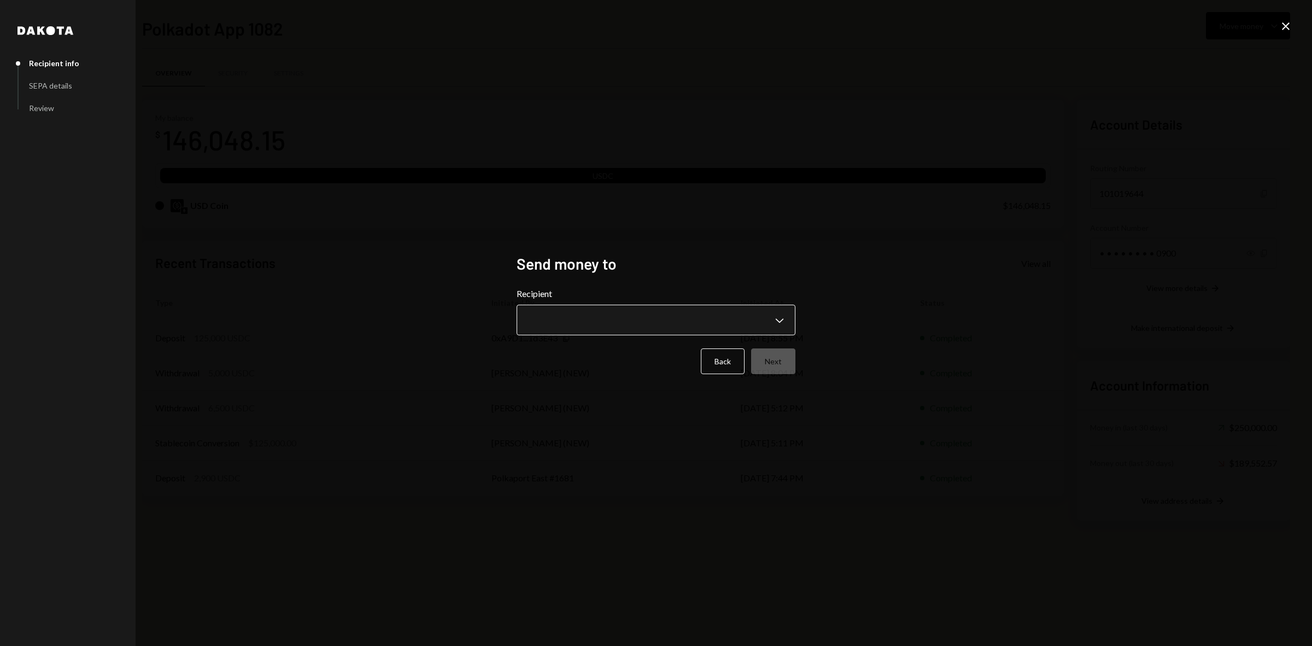
click at [601, 321] on body "P Polkadot Communi... Caret Down Home Home Inbox Inbox Activities Transactions …" at bounding box center [656, 323] width 1312 height 646
select select "**********"
click at [792, 360] on button "Next" at bounding box center [773, 361] width 44 height 26
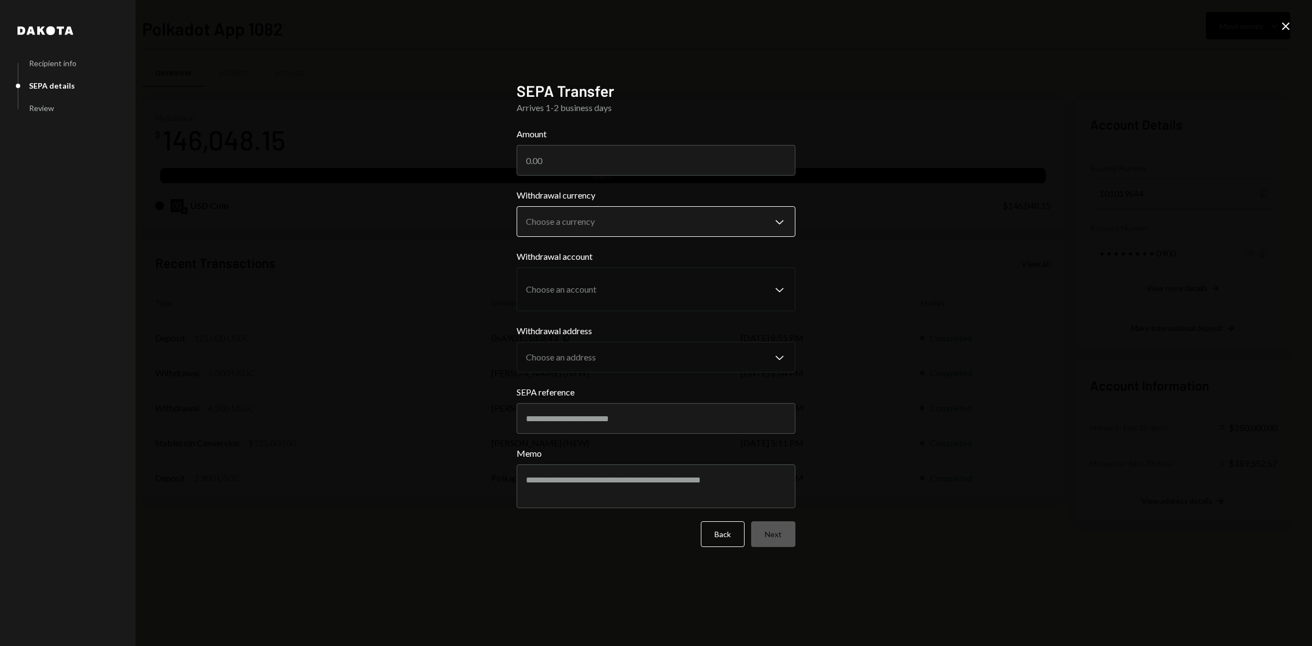
click at [602, 222] on body "P Polkadot Communi... Caret Down Home Home Inbox Inbox Activities Transactions …" at bounding box center [656, 323] width 1312 height 646
select select "****"
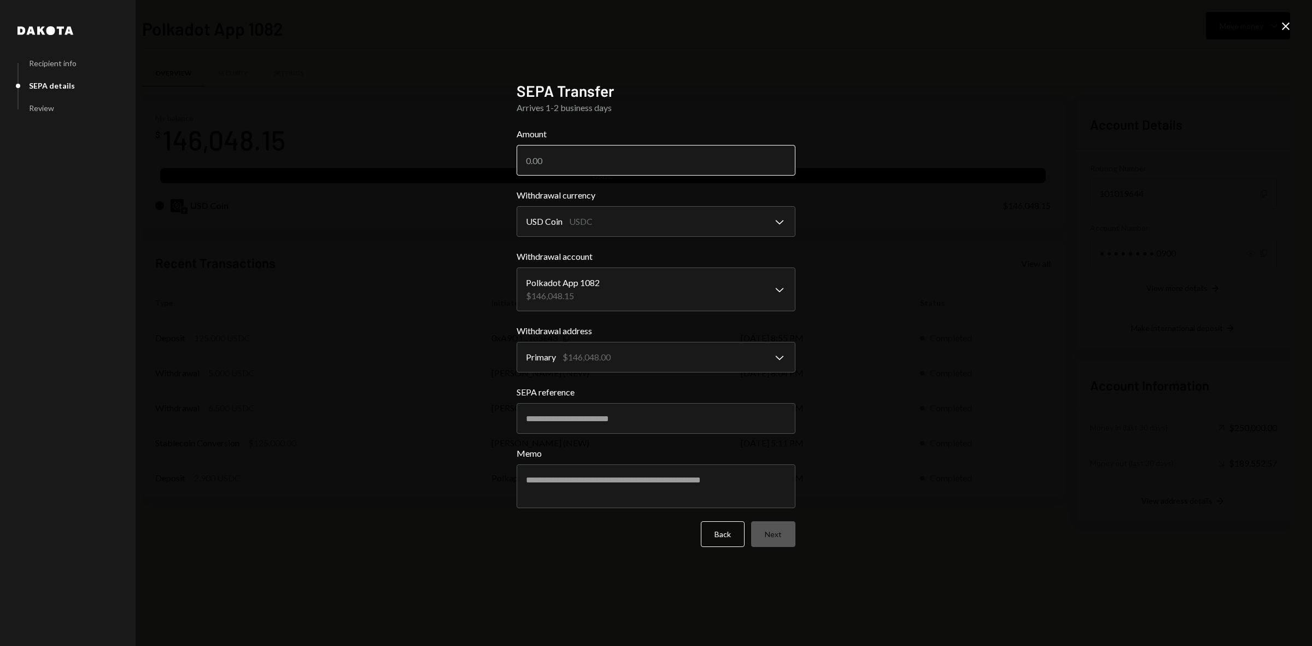
click at [539, 161] on input "Amount" at bounding box center [656, 160] width 279 height 31
type input "78995.16"
paste input "**********"
type input "**********"
drag, startPoint x: 682, startPoint y: 424, endPoint x: 473, endPoint y: 430, distance: 208.4
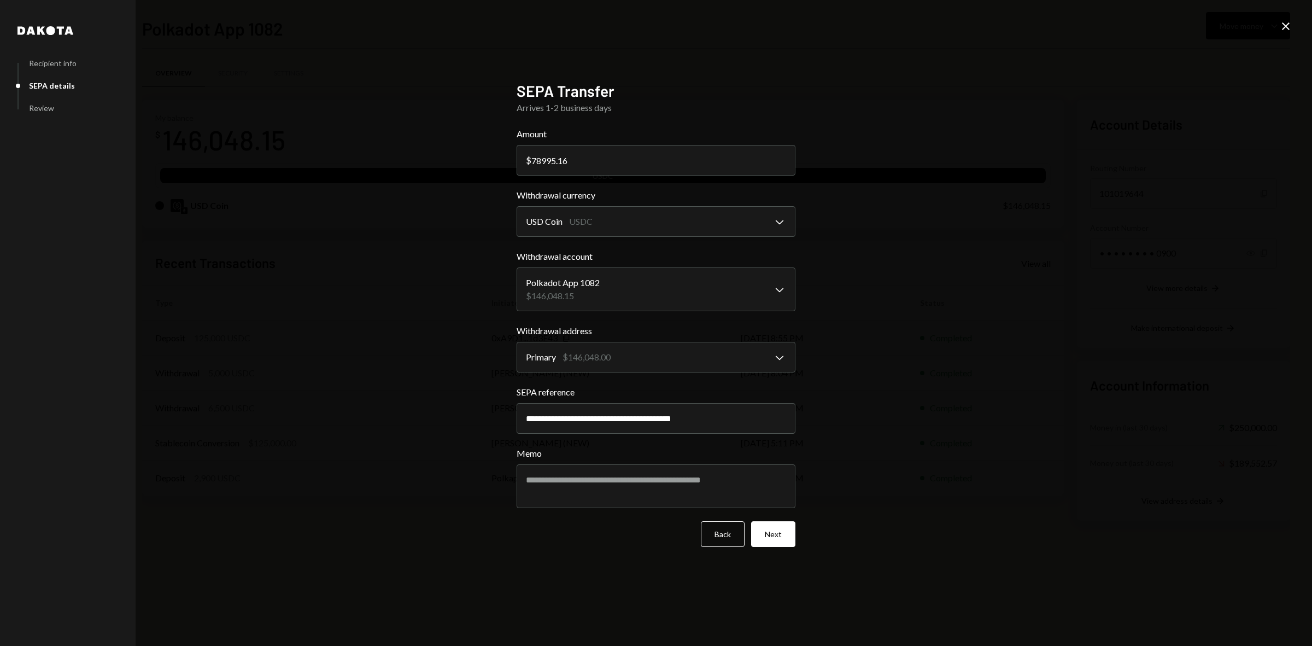
click at [473, 430] on div "**********" at bounding box center [656, 323] width 1312 height 646
click at [531, 414] on input "SEPA reference" at bounding box center [656, 418] width 279 height 31
paste input "********"
type input "********"
click at [581, 476] on textarea "Memo" at bounding box center [656, 486] width 279 height 44
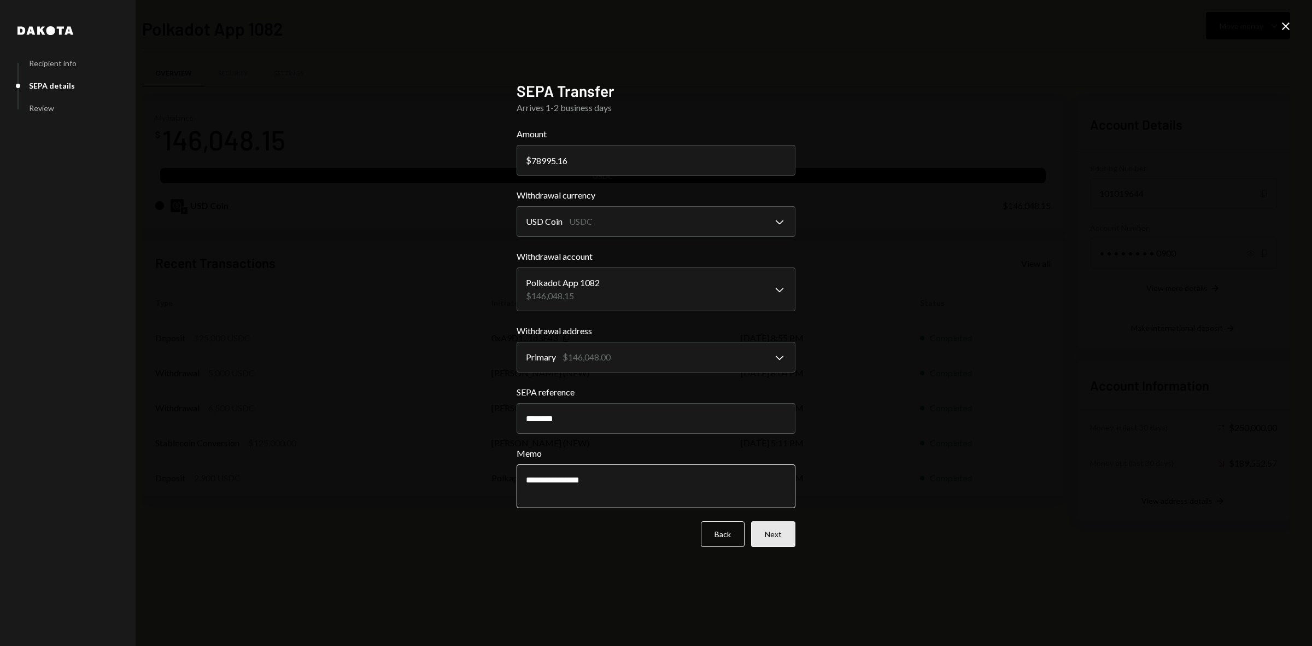
type textarea "**********"
click at [777, 542] on button "Next" at bounding box center [773, 534] width 44 height 26
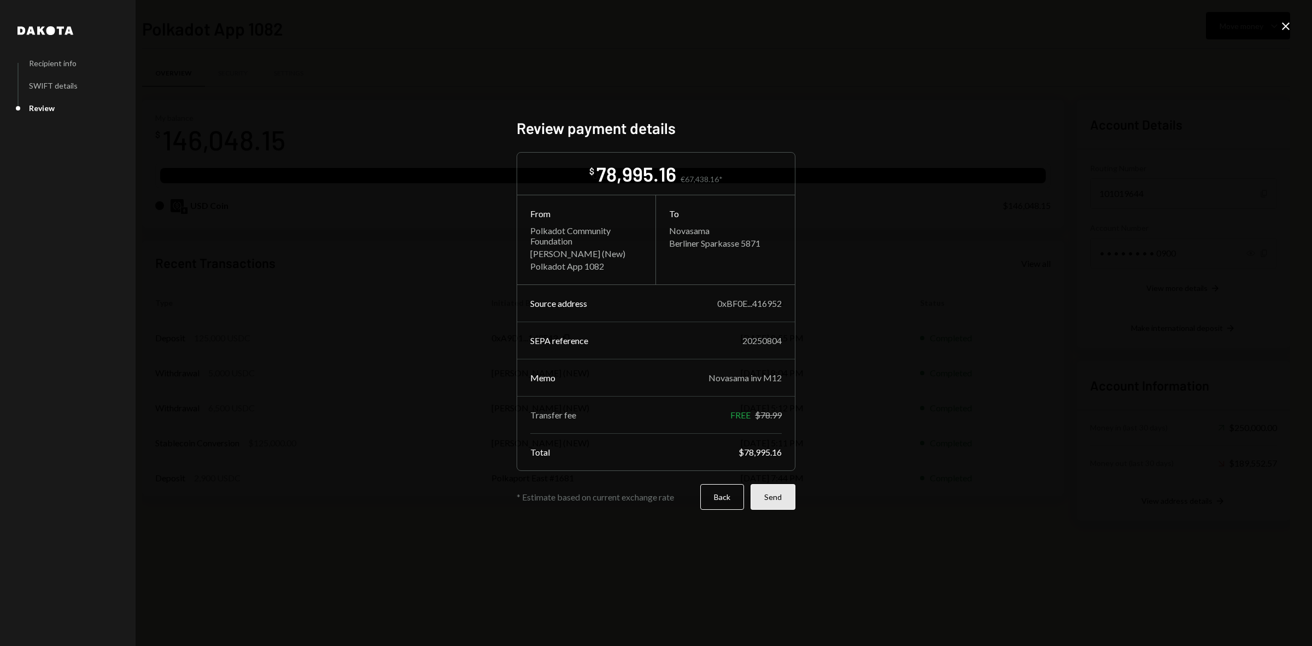
click at [771, 503] on button "Send" at bounding box center [773, 497] width 45 height 26
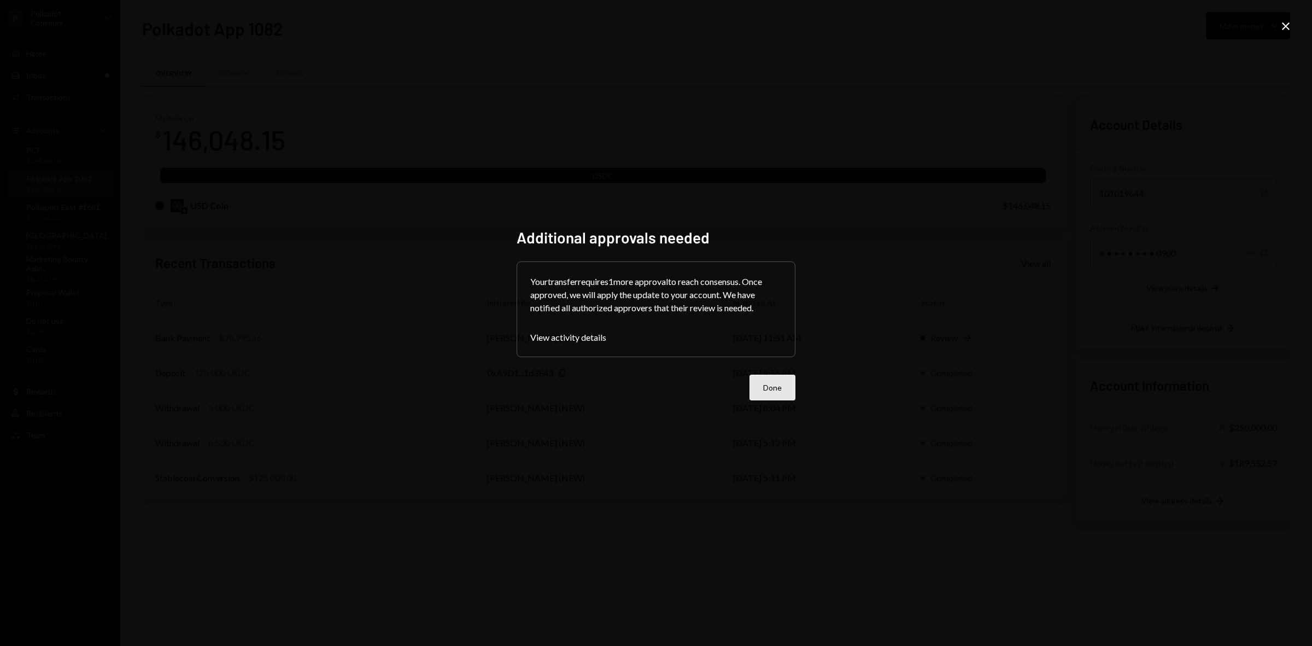
click at [783, 378] on button "Done" at bounding box center [773, 387] width 46 height 26
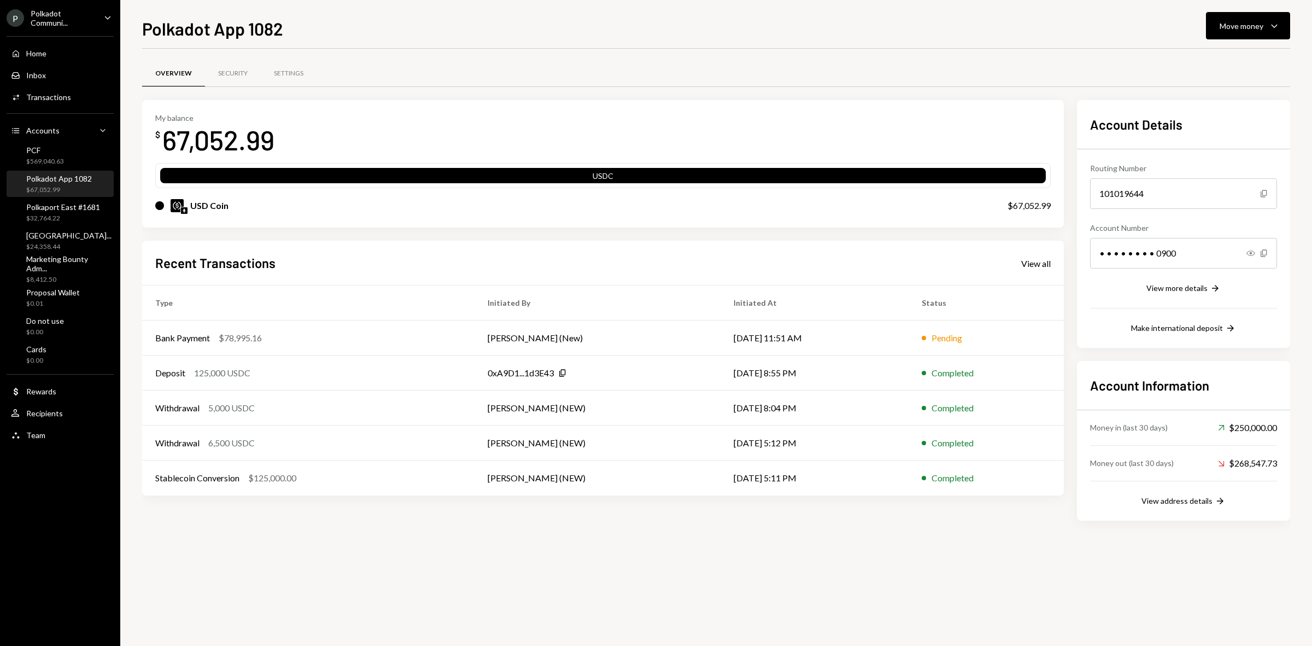
click at [74, 179] on div "Polkadot App 1082" at bounding box center [59, 178] width 66 height 9
